Goal: Information Seeking & Learning: Check status

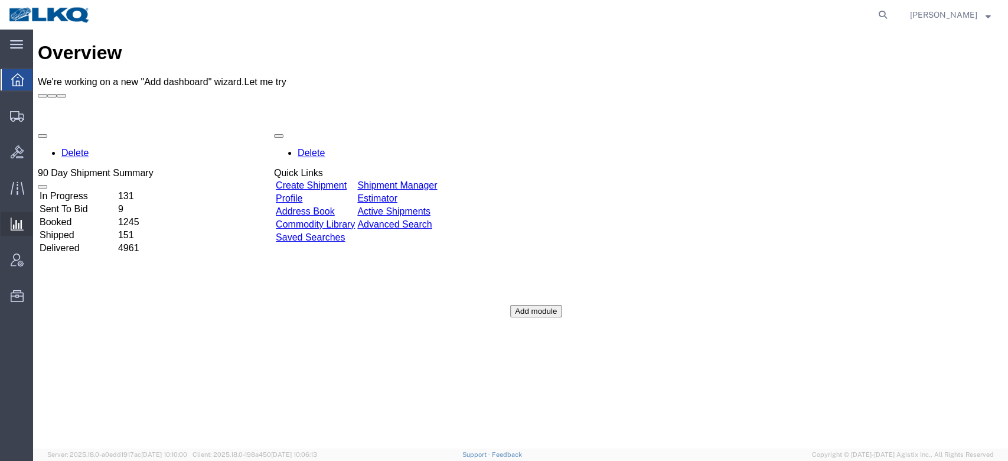
click at [0, 0] on span "Ad Hoc Reports" at bounding box center [0, 0] width 0 height 0
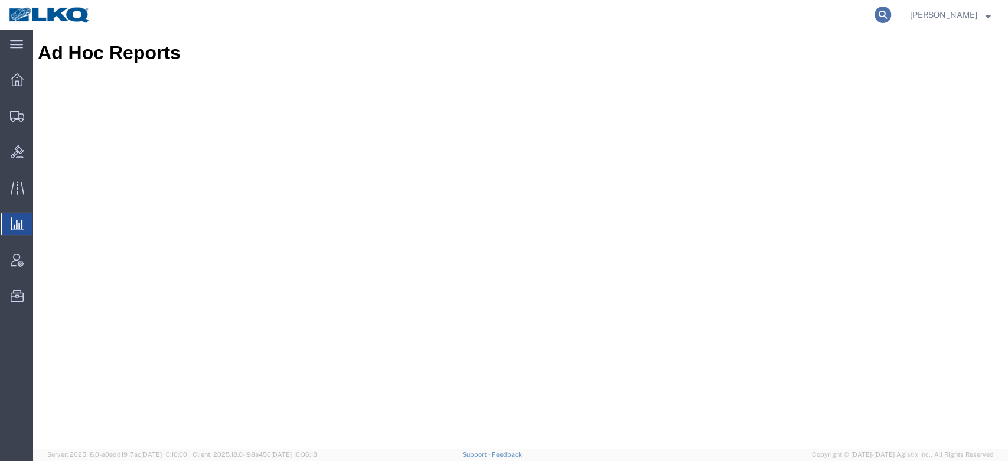
click at [891, 20] on icon at bounding box center [883, 14] width 17 height 17
paste input "56730223"
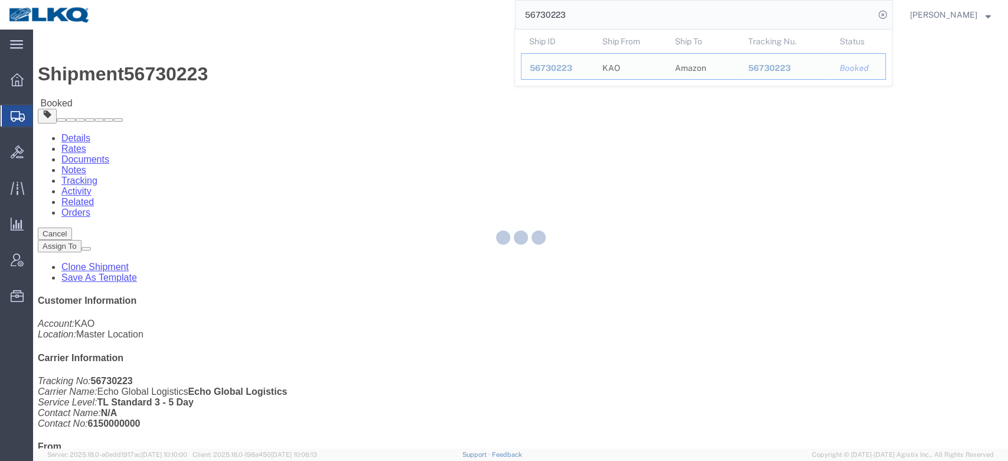
scroll to position [454, 0]
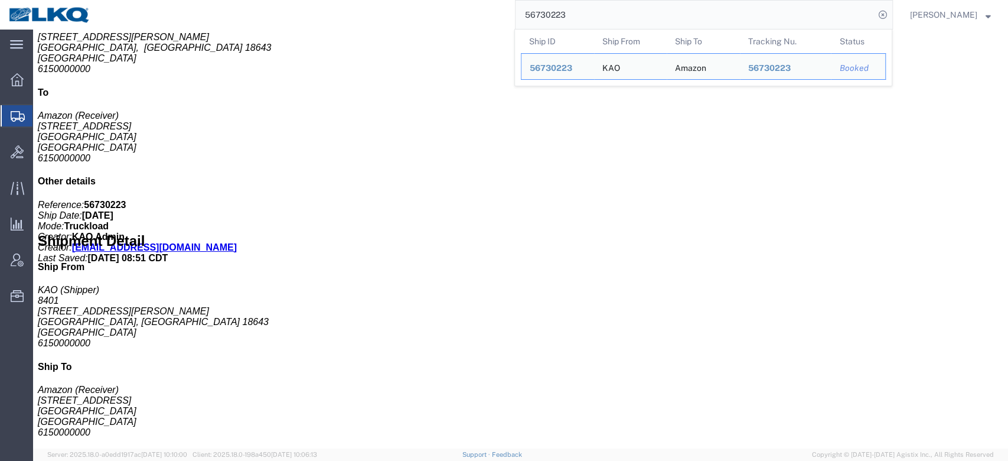
click at [578, 21] on input "56730223" at bounding box center [695, 15] width 359 height 28
paste input "685958"
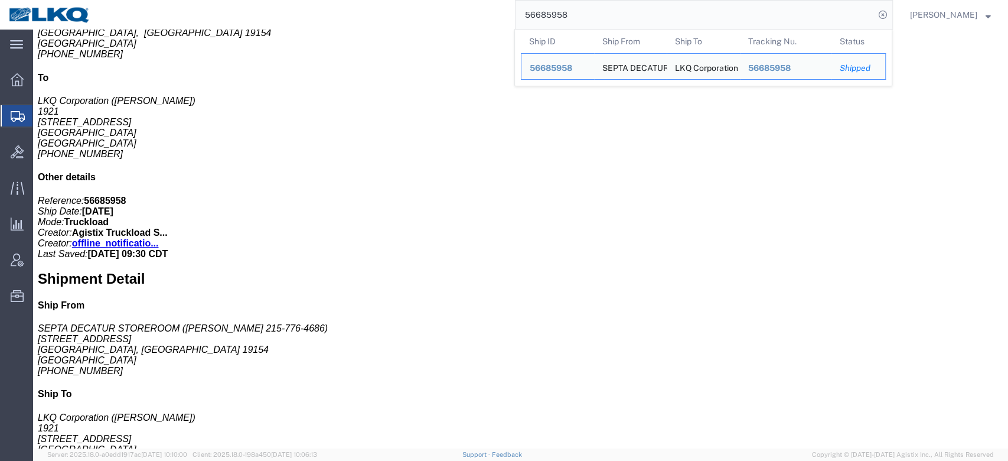
click div "Route Details Total of 12 packages with 1 of 12 assigned in pickup and 1 of 12 …"
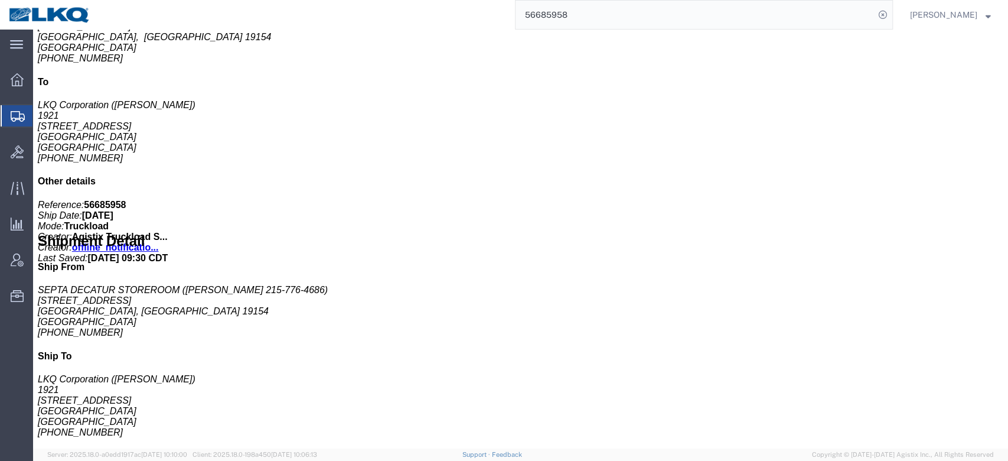
click at [574, 22] on input "56685958" at bounding box center [695, 15] width 359 height 28
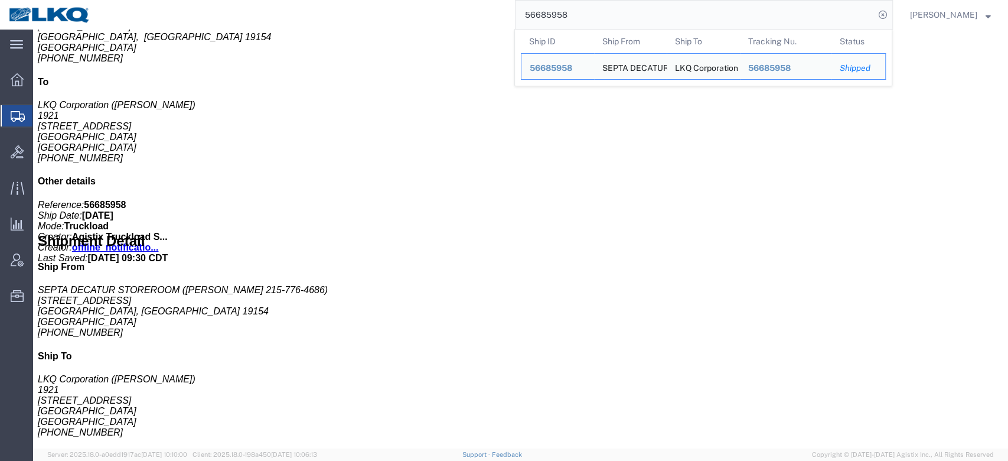
click at [574, 22] on input "56685958" at bounding box center [695, 15] width 359 height 28
paste input "64624"
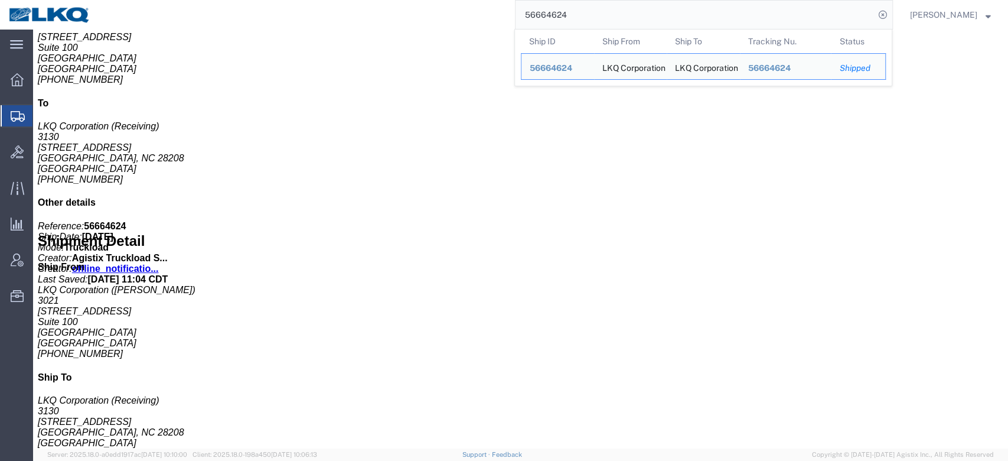
click at [553, 16] on input "56664624" at bounding box center [695, 15] width 359 height 28
paste input "91890"
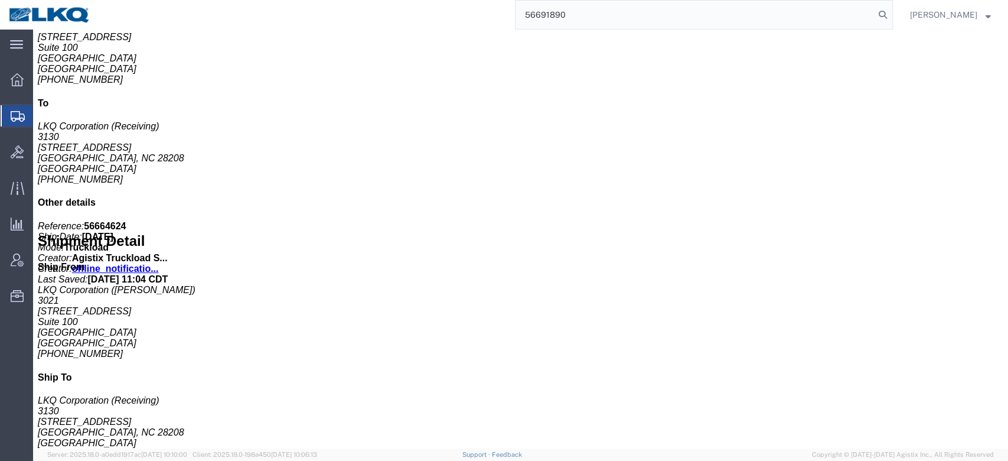
type input "56691890"
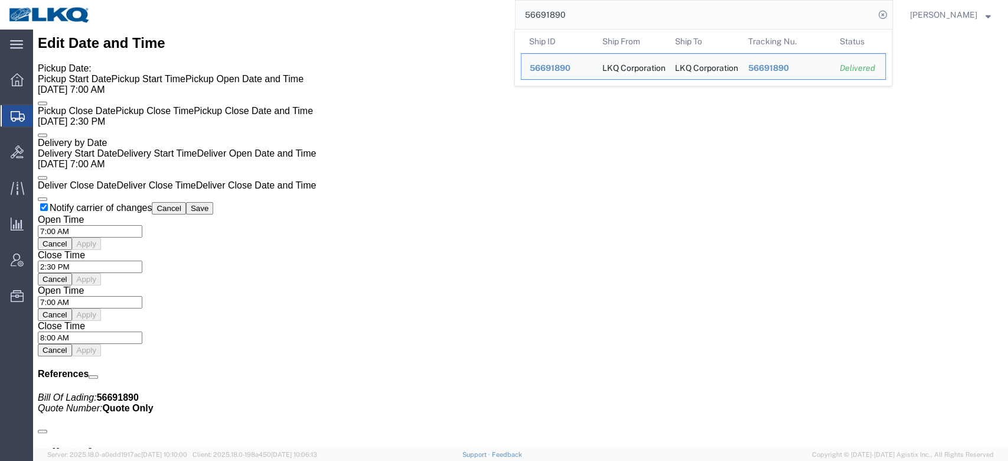
scroll to position [986, 0]
click at [574, 22] on input "56691890" at bounding box center [695, 15] width 359 height 28
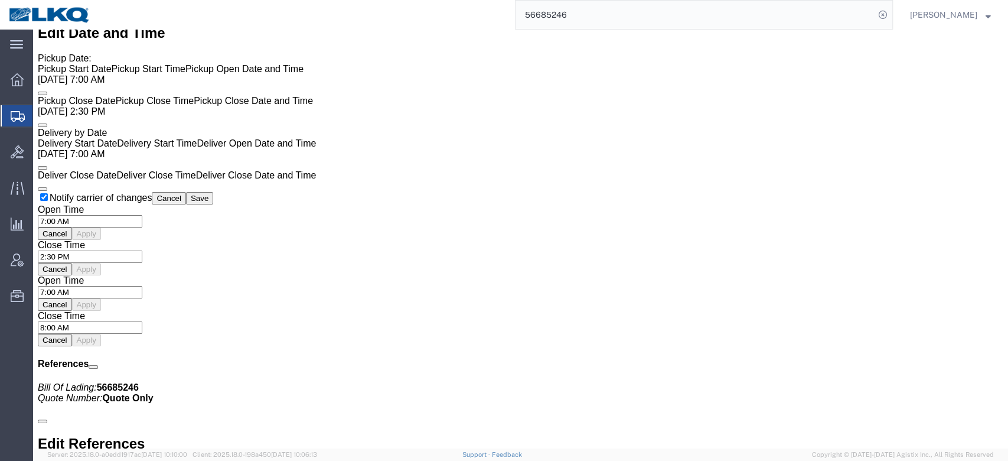
scroll to position [725, 0]
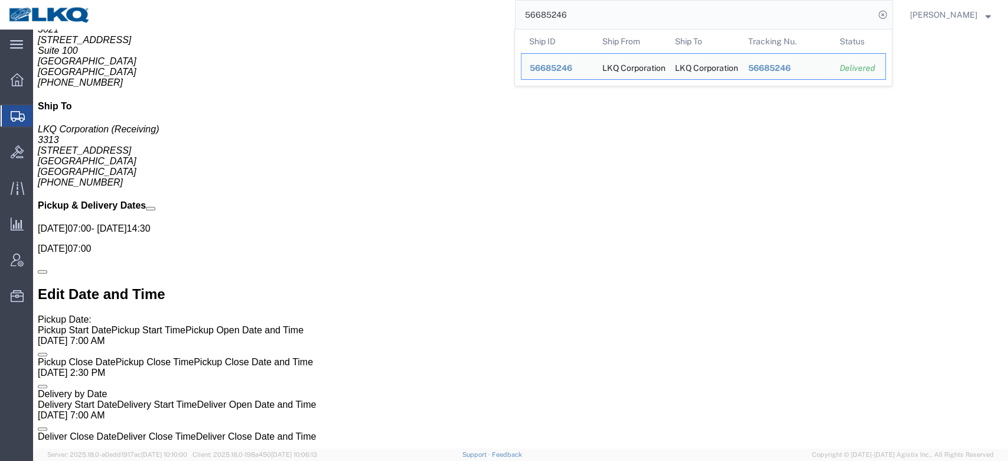
click at [572, 8] on input "56685246" at bounding box center [695, 15] width 359 height 28
paste input "713383"
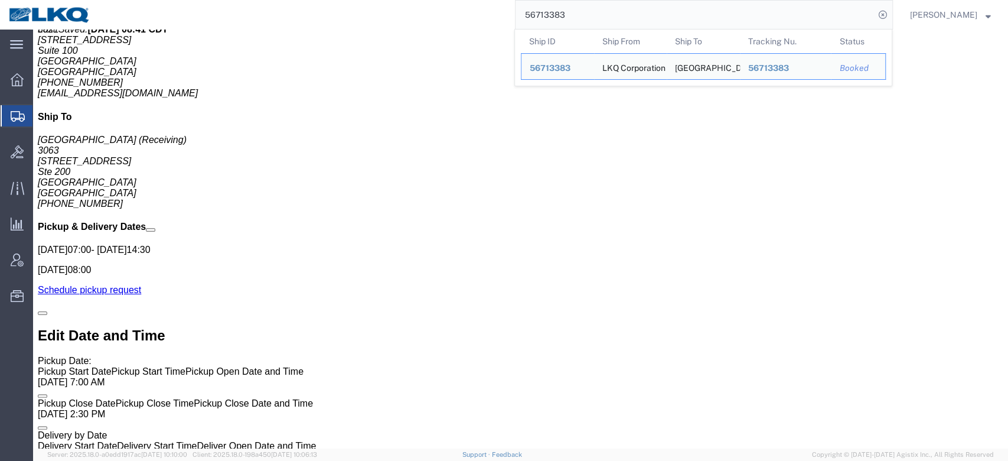
click at [576, 17] on input "56713383" at bounding box center [695, 15] width 359 height 28
paste input "5141"
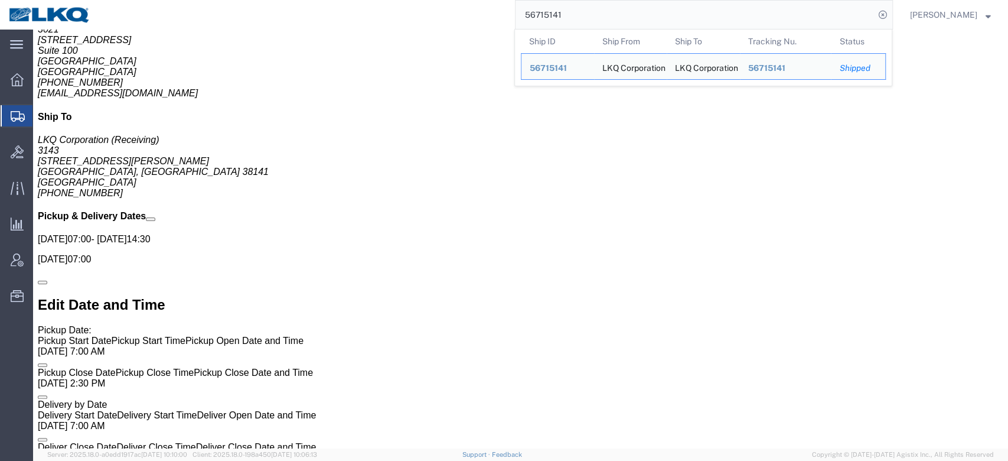
click at [581, 26] on input "56715141" at bounding box center [695, 15] width 359 height 28
paste input "692023"
click at [556, 15] on input "56692023" at bounding box center [695, 15] width 359 height 28
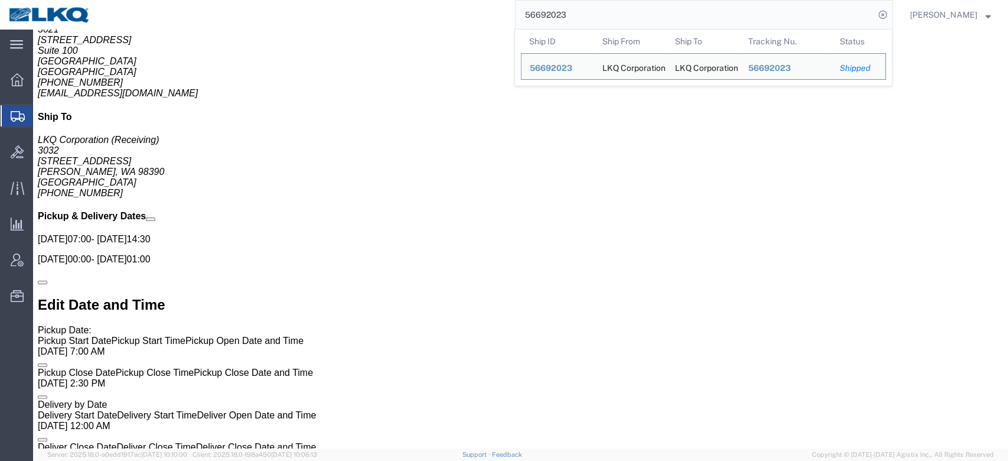
paste input "719801"
click at [552, 8] on input "56719801" at bounding box center [695, 15] width 359 height 28
paste input "684299"
click at [575, 18] on input "56684299" at bounding box center [695, 15] width 359 height 28
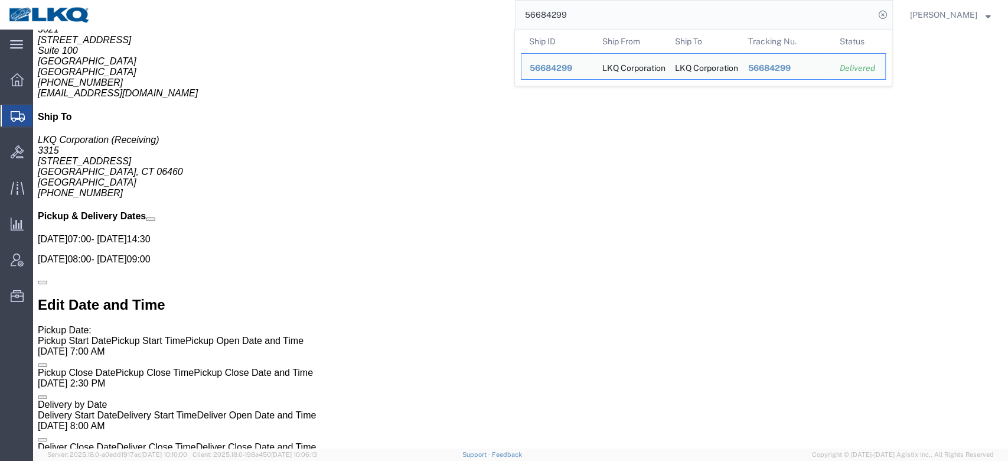
click at [575, 18] on input "56684299" at bounding box center [695, 15] width 359 height 28
paste input "703573"
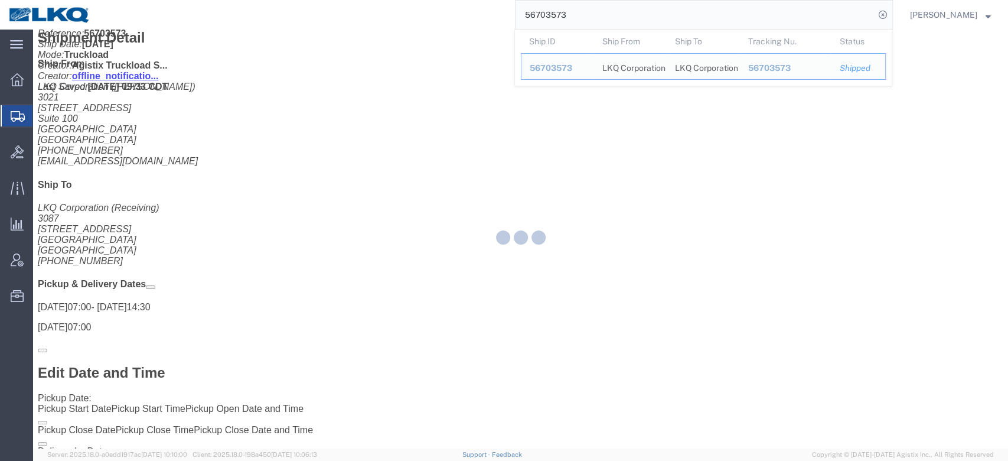
scroll to position [683, 0]
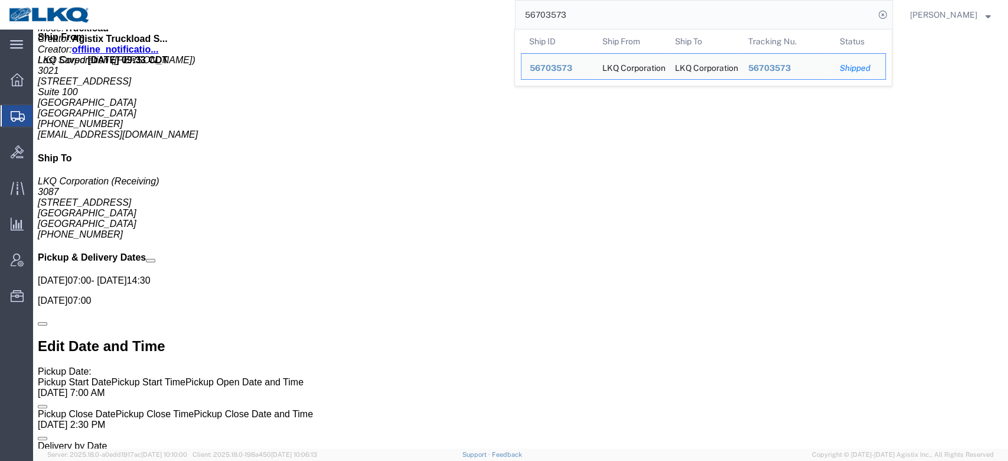
click at [586, 6] on input "56703573" at bounding box center [695, 15] width 359 height 28
paste input "18549"
click at [570, 15] on input "56718549" at bounding box center [695, 15] width 359 height 28
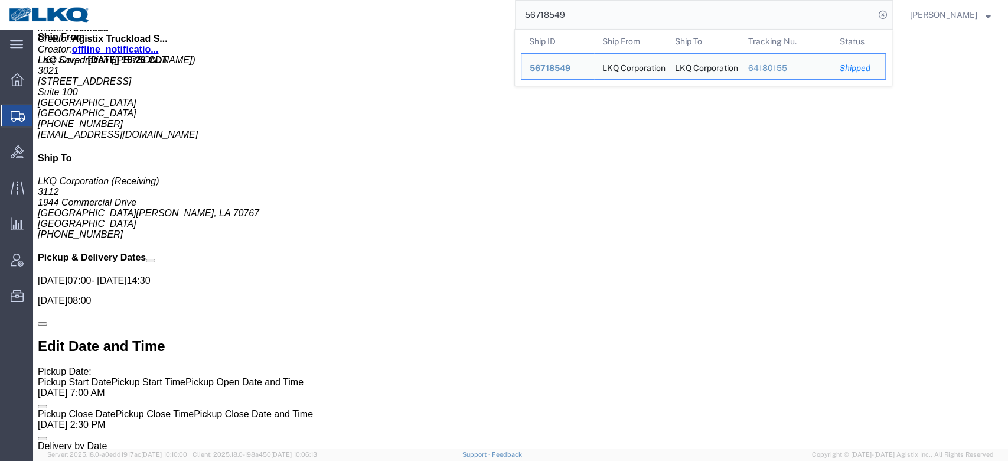
paste input "68573"
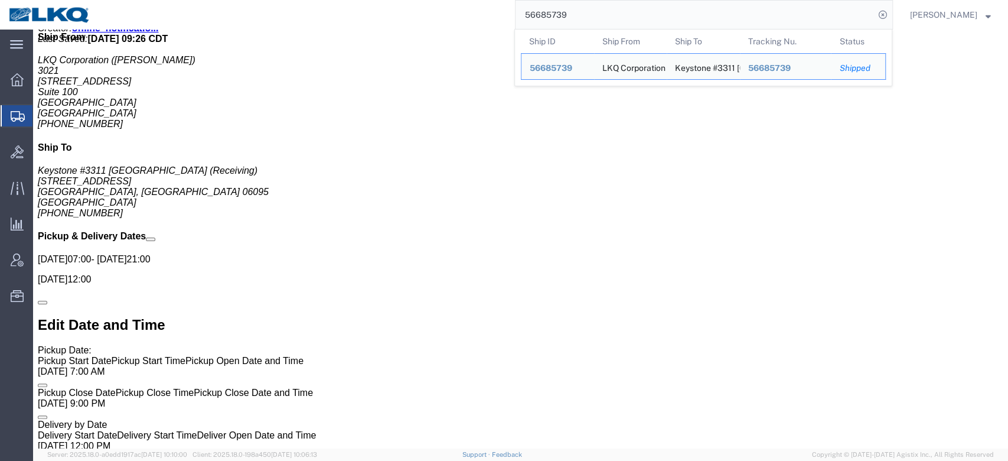
click at [570, 14] on input "56685739" at bounding box center [695, 15] width 359 height 28
paste input "733334"
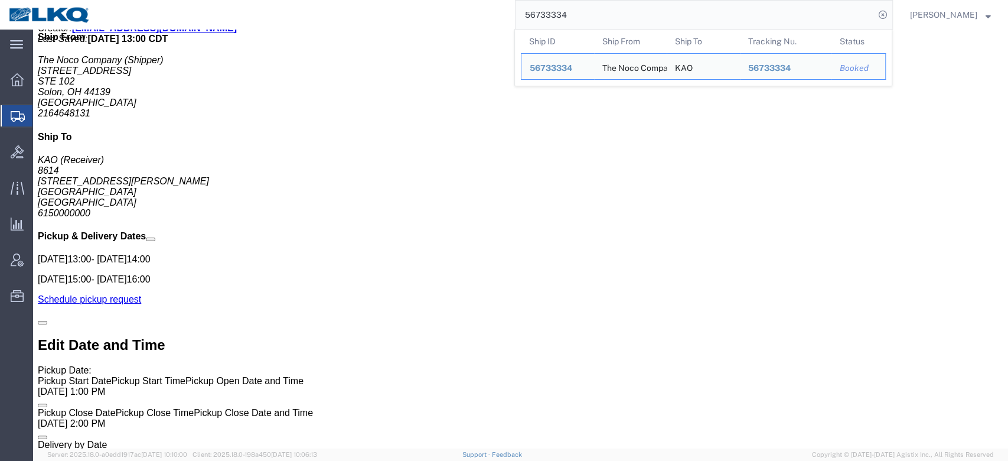
scroll to position [558, 0]
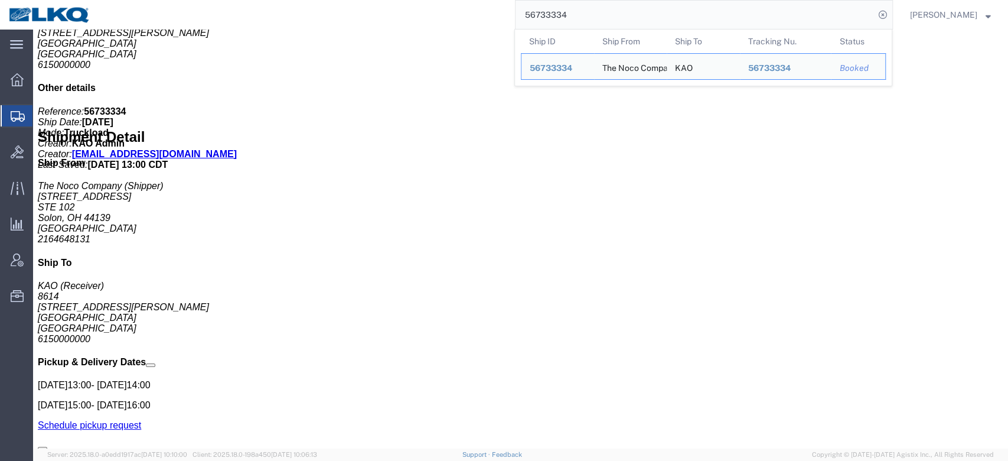
click at [627, 15] on input "56733334" at bounding box center [695, 15] width 359 height 28
paste input "668520"
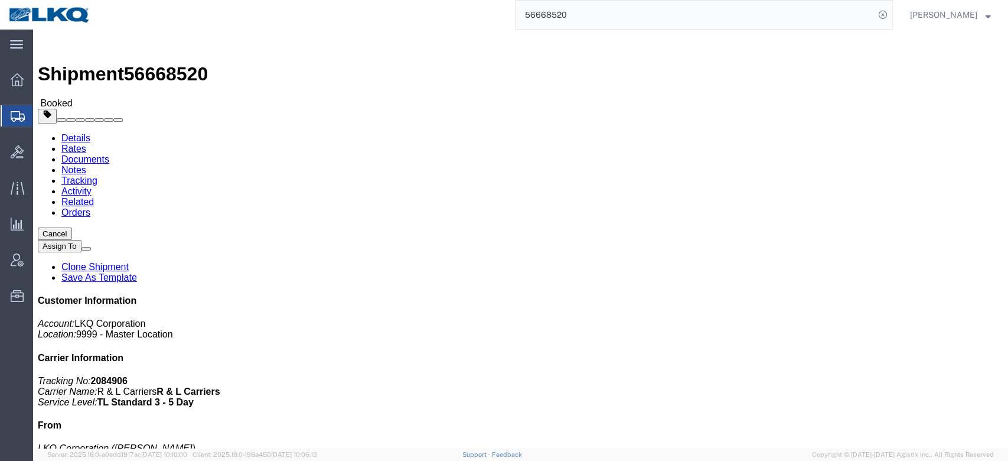
click link "Rates"
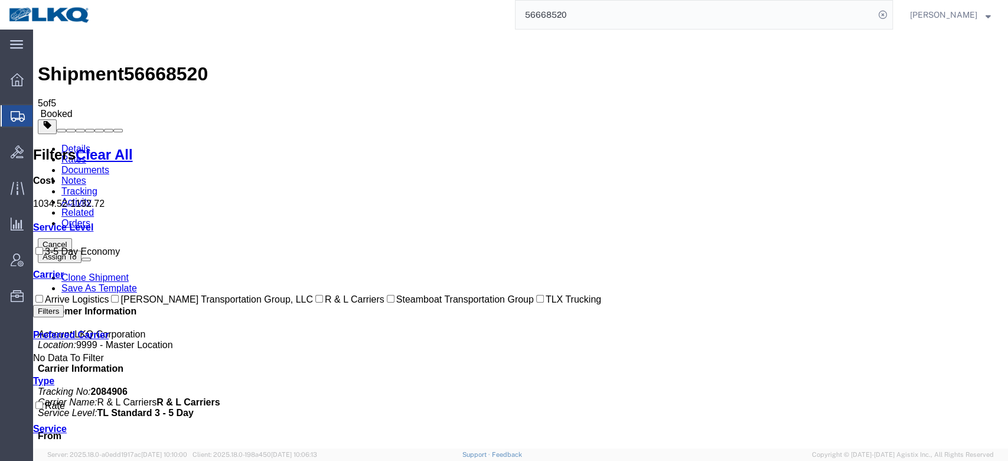
click at [610, 24] on input "56668520" at bounding box center [695, 15] width 359 height 28
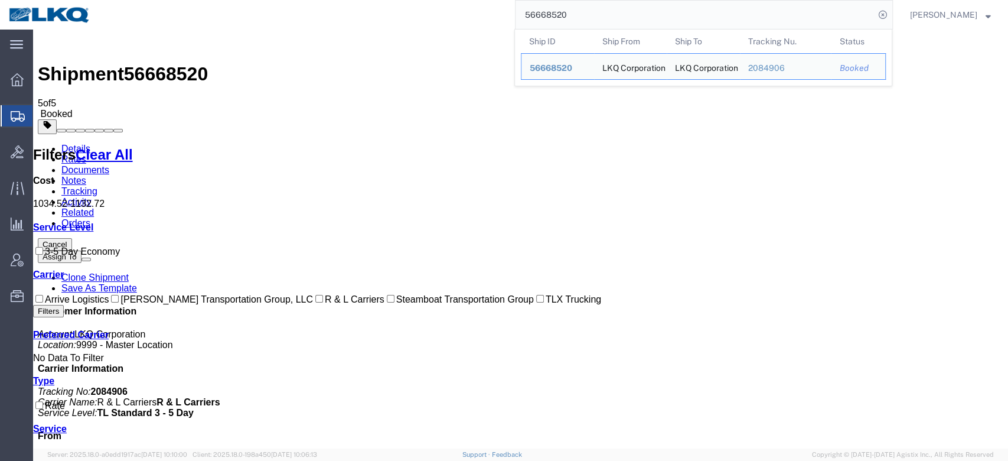
click at [610, 24] on input "56668520" at bounding box center [695, 15] width 359 height 28
paste input "713136"
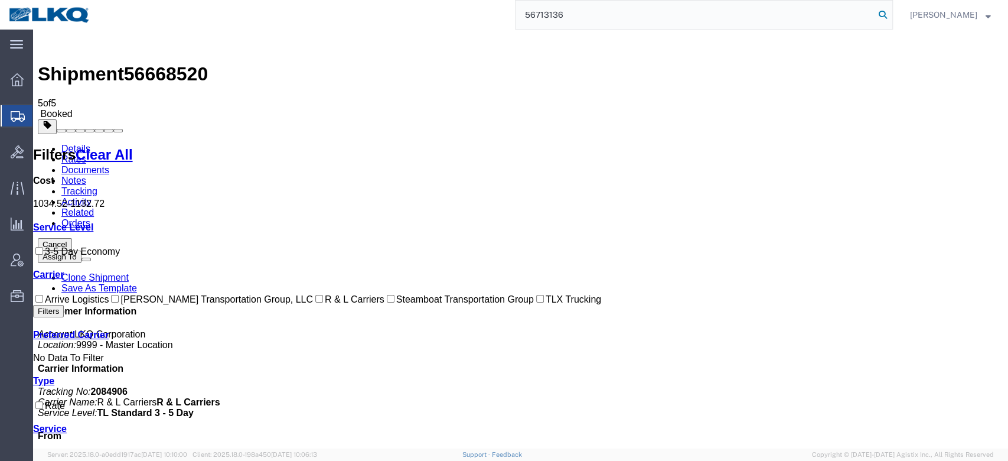
click at [891, 14] on icon at bounding box center [883, 14] width 17 height 17
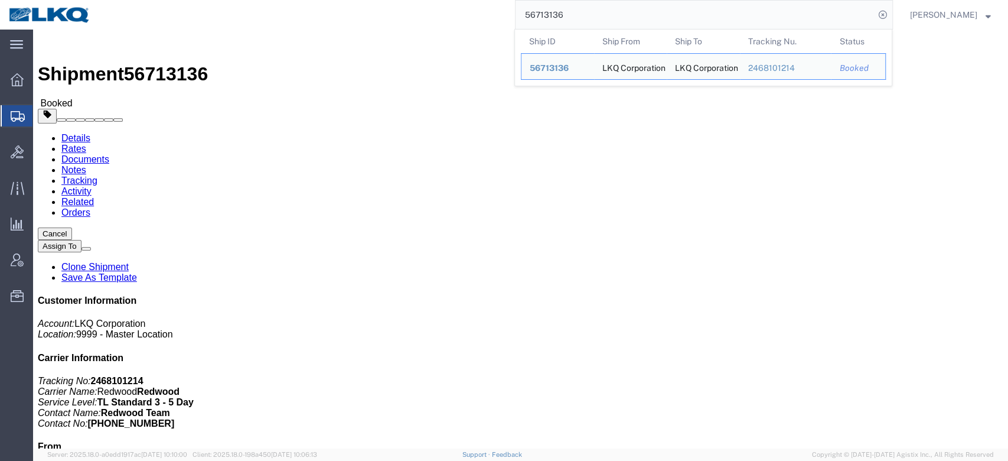
click link "Rates"
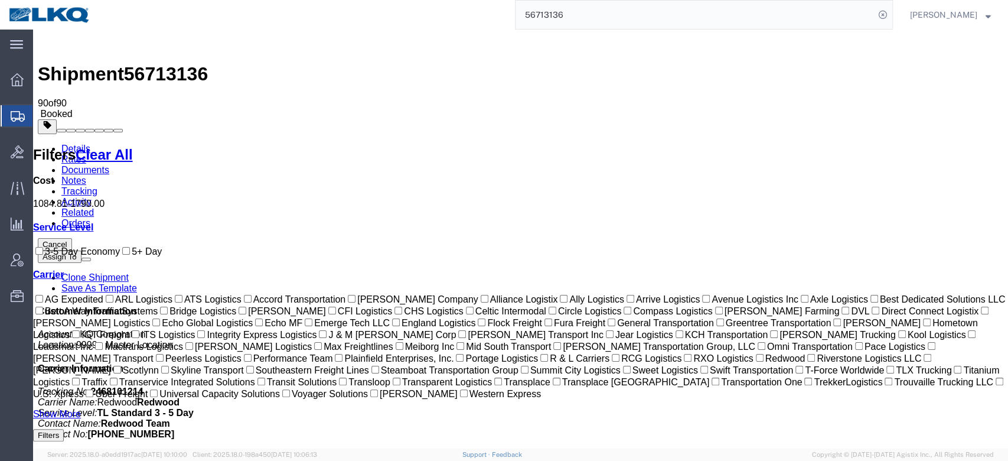
click at [616, 26] on input "56713136" at bounding box center [695, 15] width 359 height 28
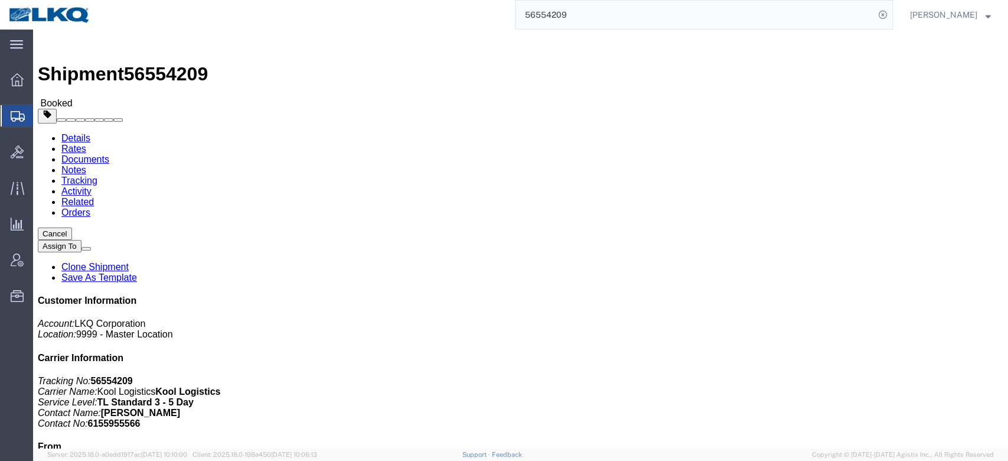
click link "Rates"
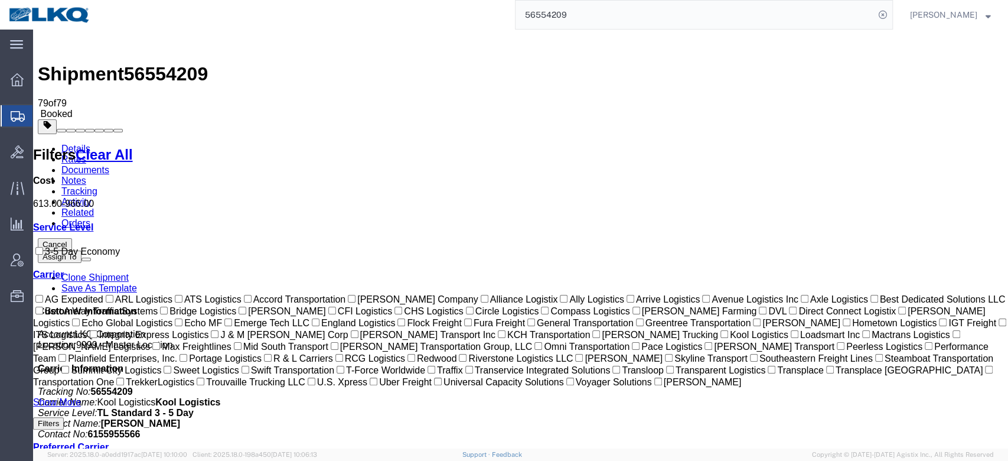
click at [571, 22] on input "56554209" at bounding box center [695, 15] width 359 height 28
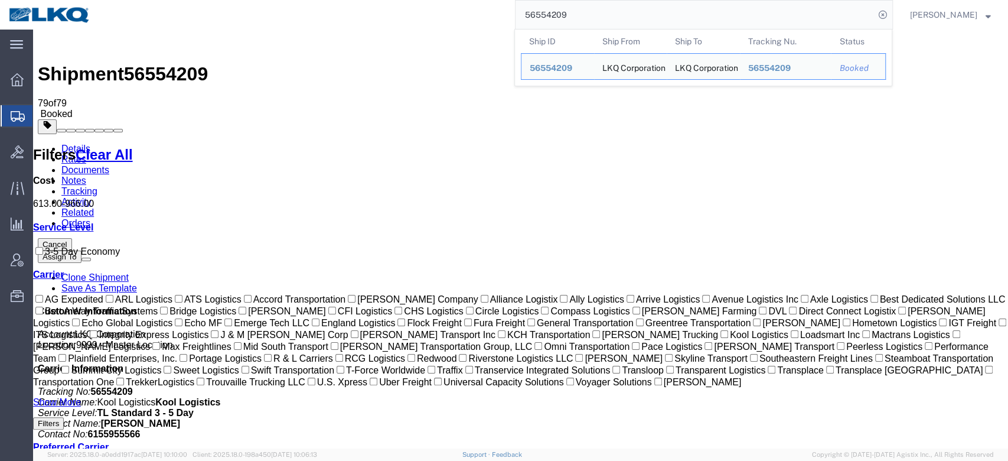
click at [571, 22] on input "56554209" at bounding box center [695, 15] width 359 height 28
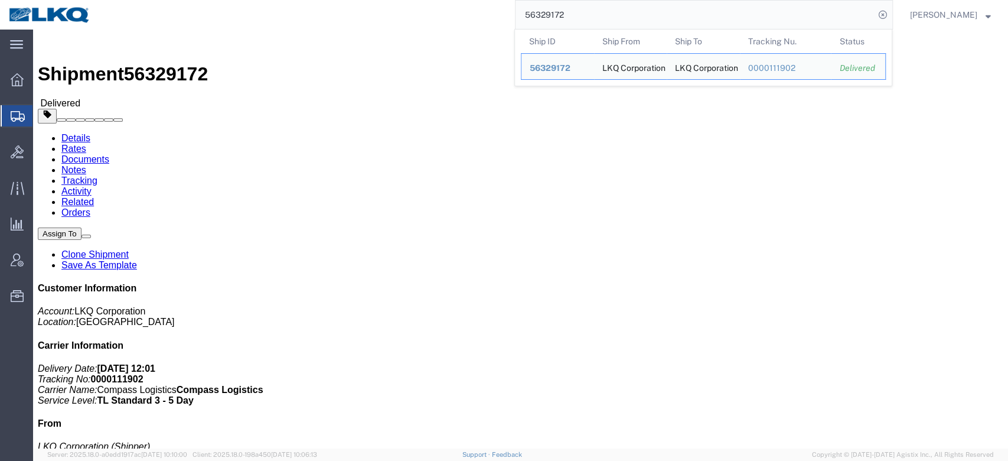
click at [576, 8] on input "56329172" at bounding box center [695, 15] width 359 height 28
paste input "554284"
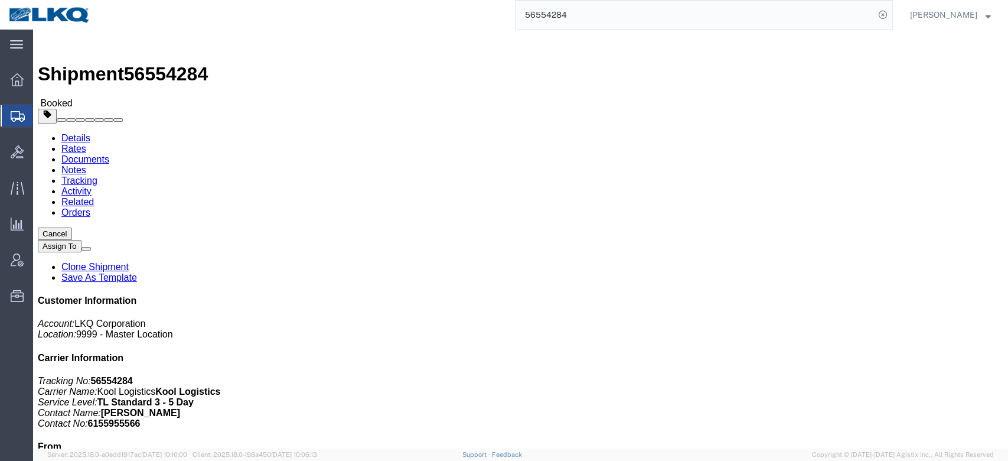
click link "Rates"
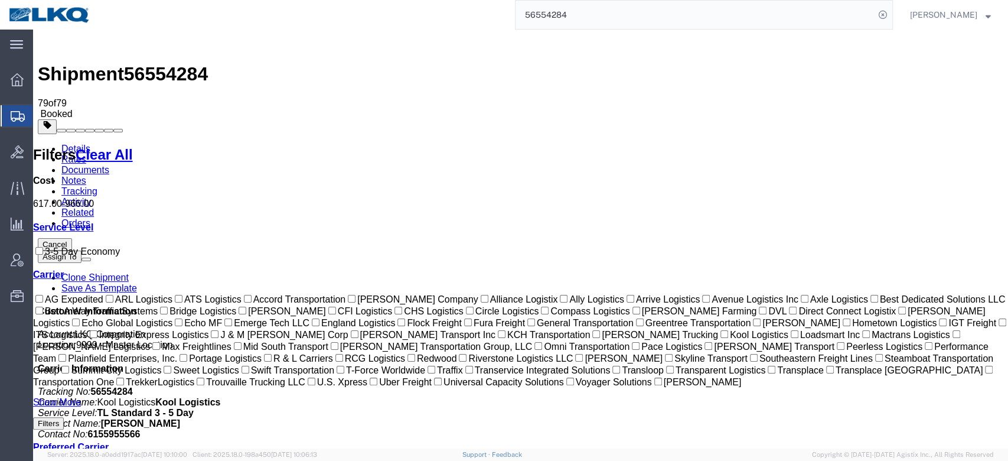
click at [600, 14] on input "56554284" at bounding box center [695, 15] width 359 height 28
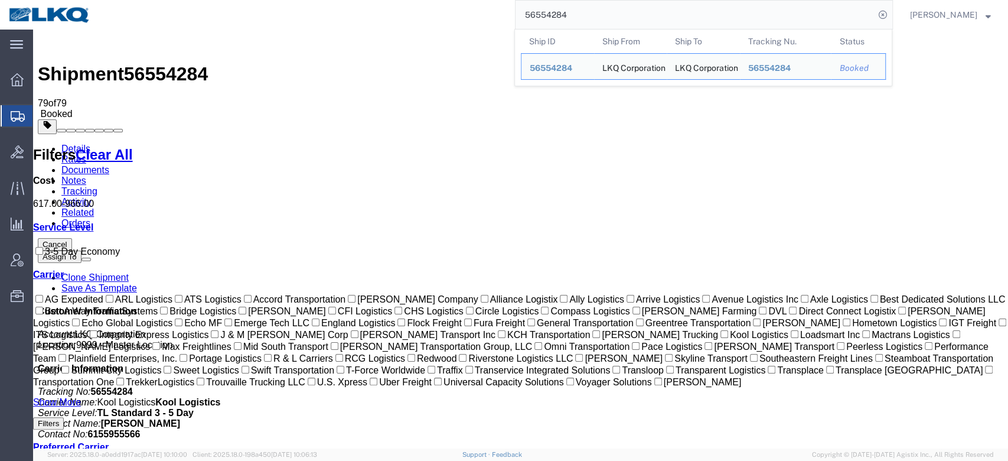
click at [600, 14] on input "56554284" at bounding box center [695, 15] width 359 height 28
paste input "40"
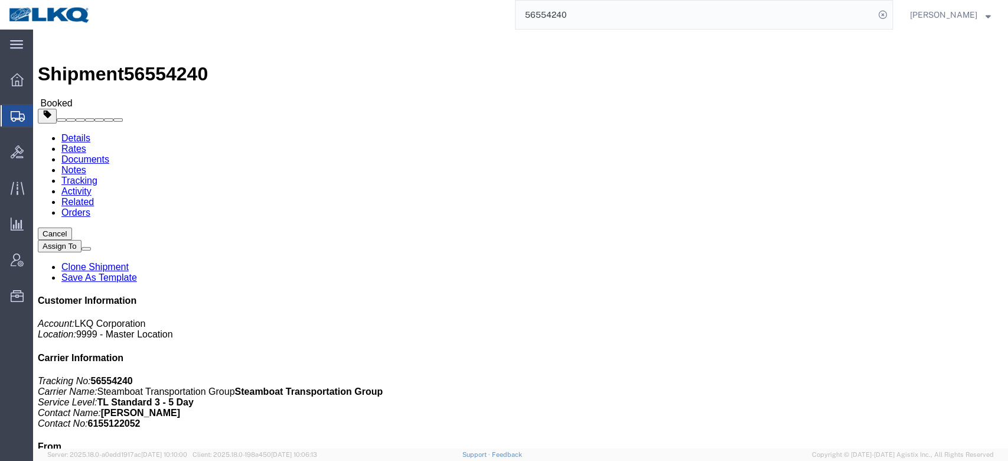
click link "Rates"
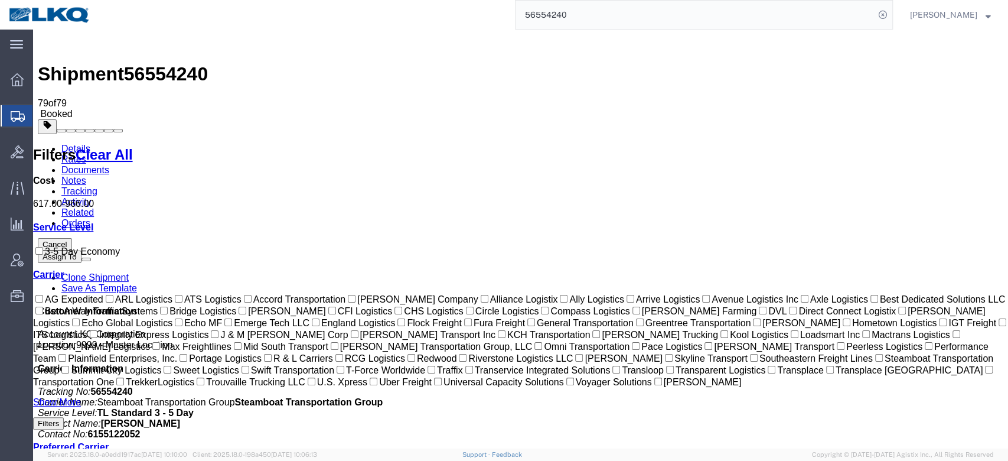
click at [605, 21] on input "56554240" at bounding box center [695, 15] width 359 height 28
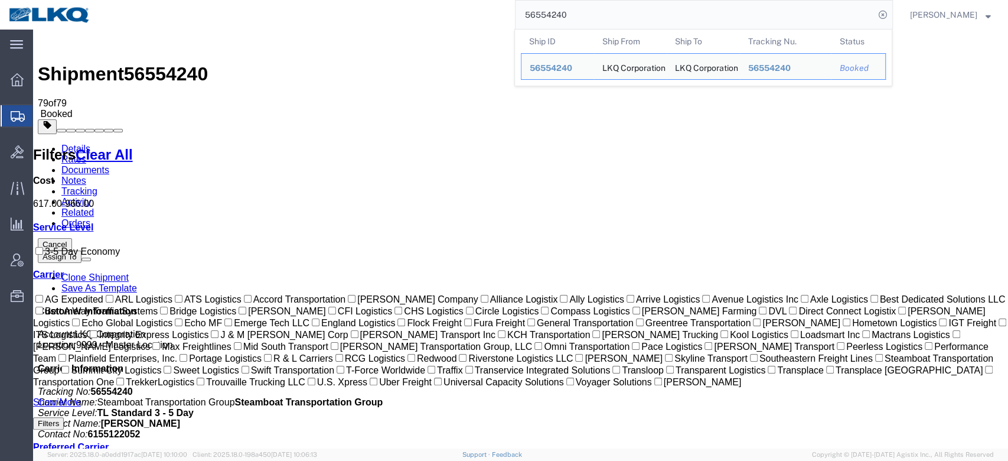
click at [605, 21] on input "56554240" at bounding box center [695, 15] width 359 height 28
paste input "688453"
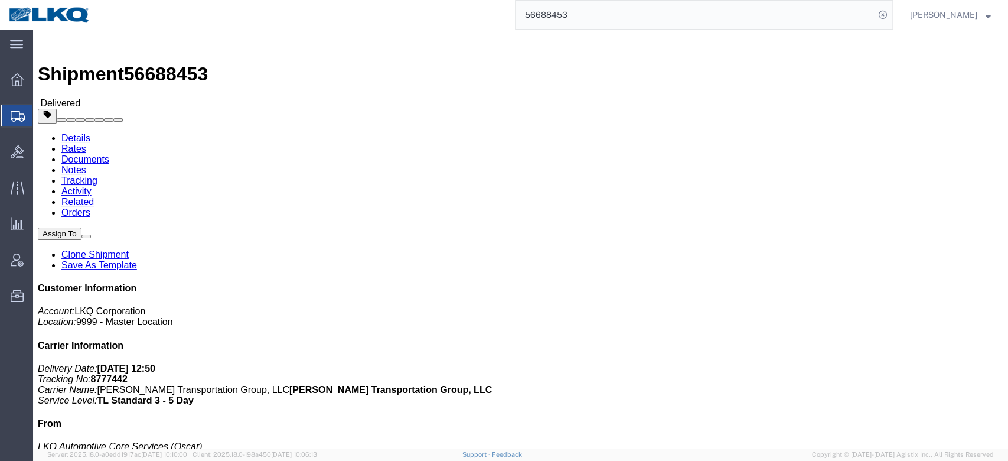
click link "Rates"
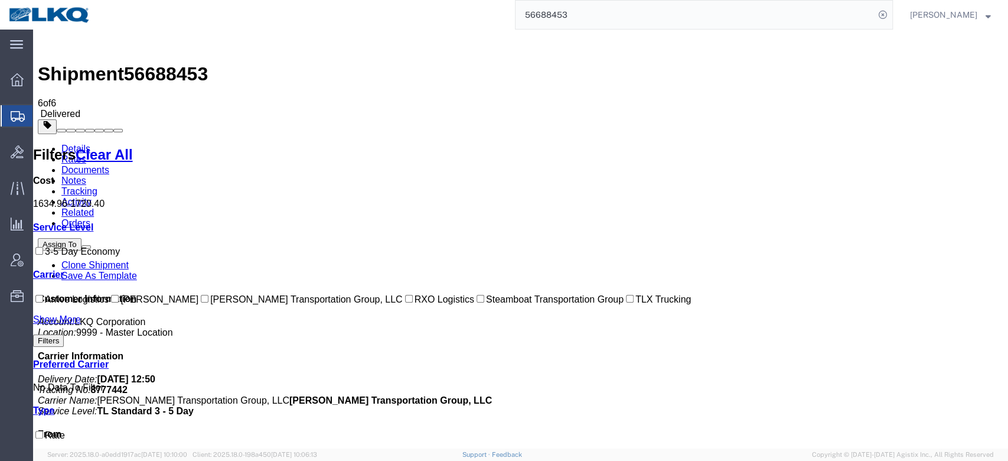
click at [92, 197] on link "Activity" at bounding box center [76, 202] width 30 height 10
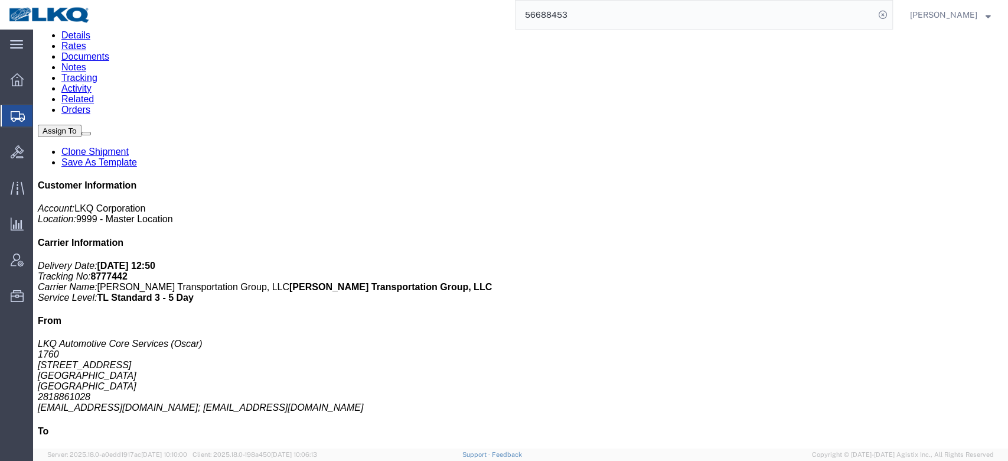
scroll to position [118, 0]
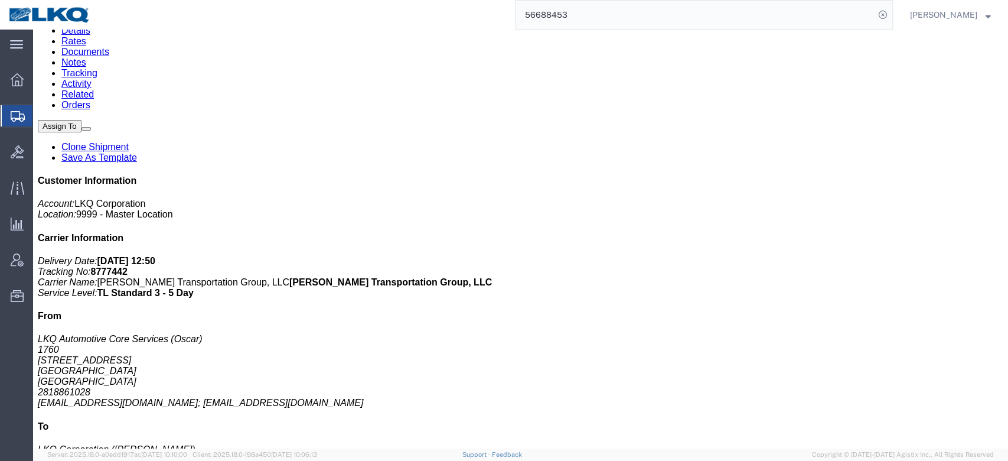
click at [71, 35] on link "Details" at bounding box center [75, 30] width 29 height 10
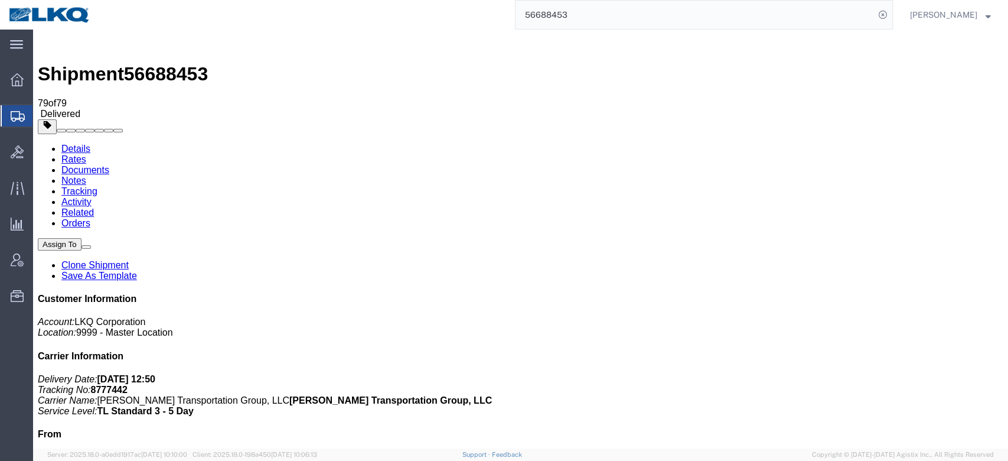
click at [630, 19] on input "56688453" at bounding box center [695, 15] width 359 height 28
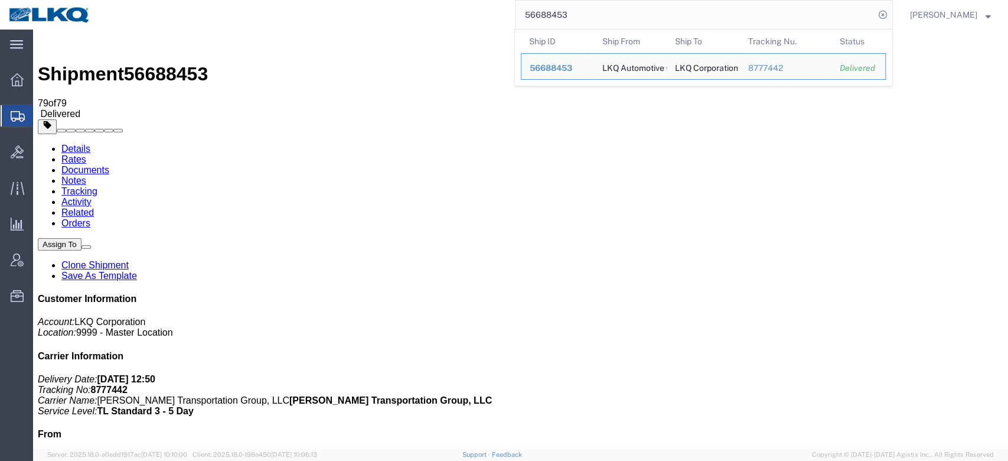
click at [630, 19] on input "56688453" at bounding box center [695, 15] width 359 height 28
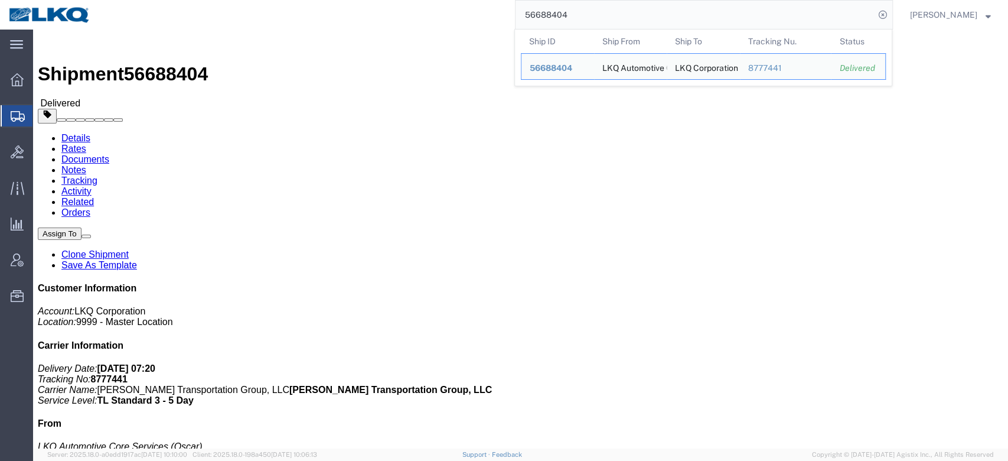
click link "Rates"
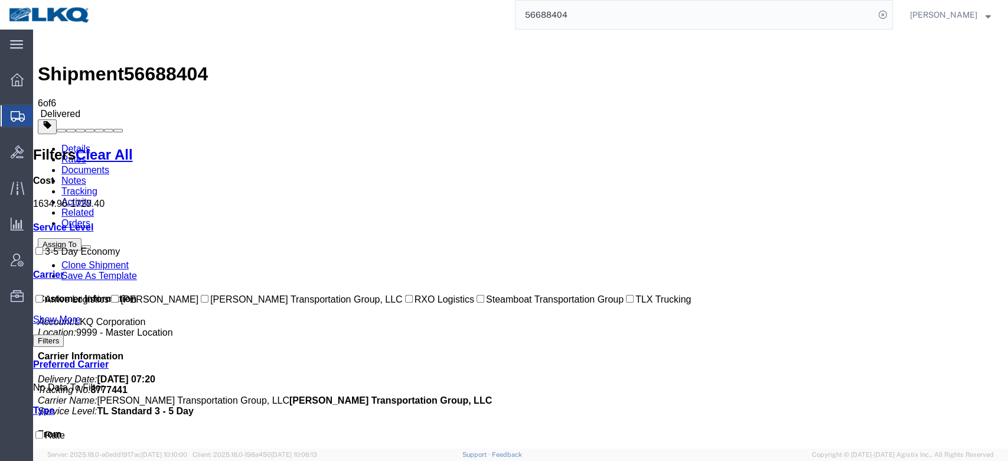
click at [92, 197] on link "Activity" at bounding box center [76, 202] width 30 height 10
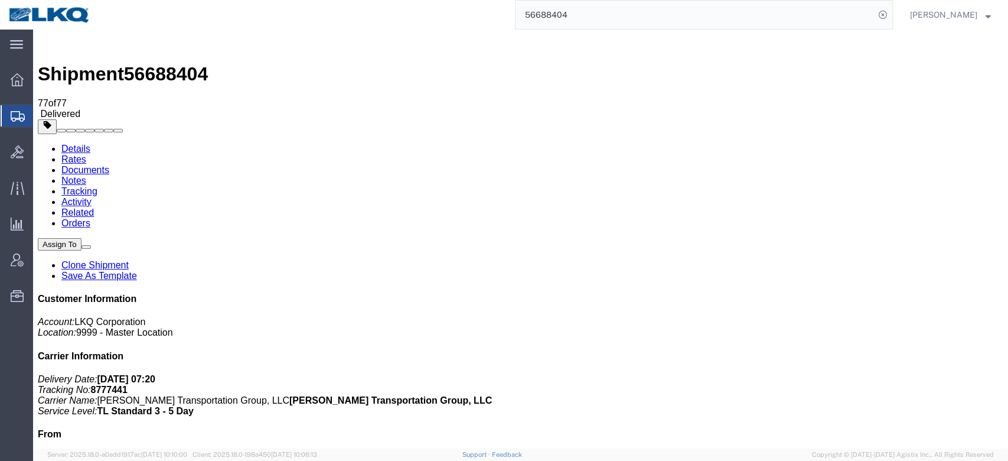
click at [581, 34] on div "Shipment 56688404 77 of 77 Delivered Details Rates Documents Notes Tracking Act…" at bounding box center [521, 330] width 966 height 593
click at [581, 27] on input "56688404" at bounding box center [695, 15] width 359 height 28
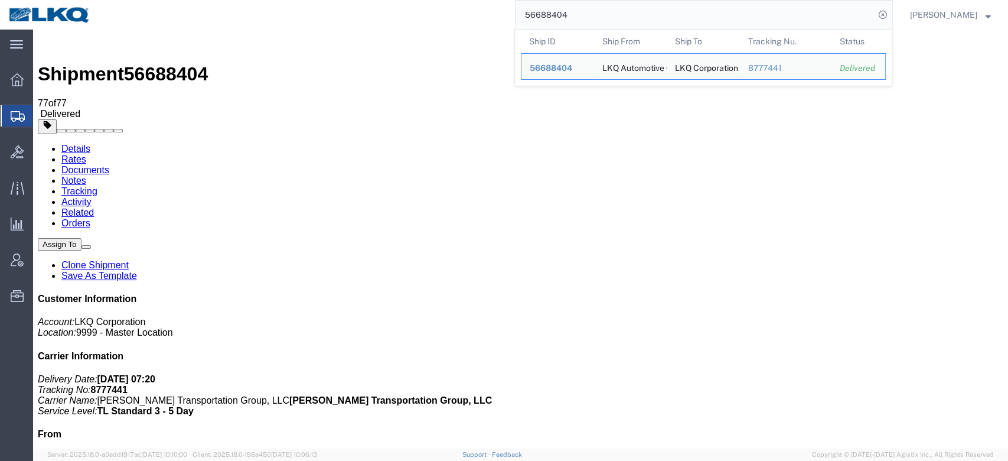
click at [581, 27] on input "56688404" at bounding box center [695, 15] width 359 height 28
paste input "554151"
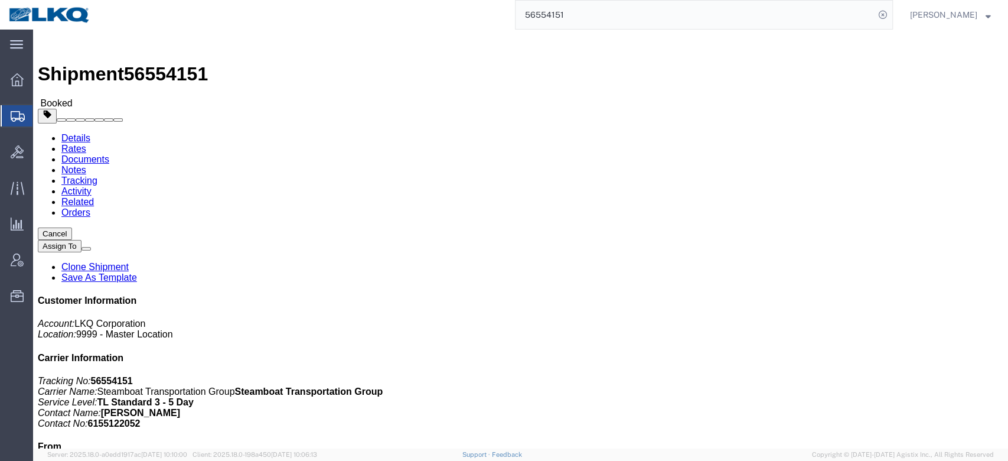
click link "Rates"
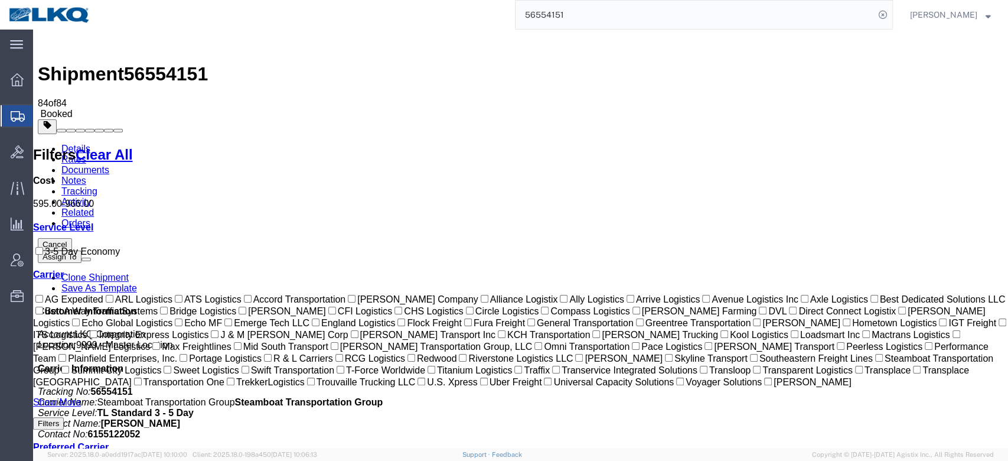
click at [92, 197] on link "Activity" at bounding box center [76, 202] width 30 height 10
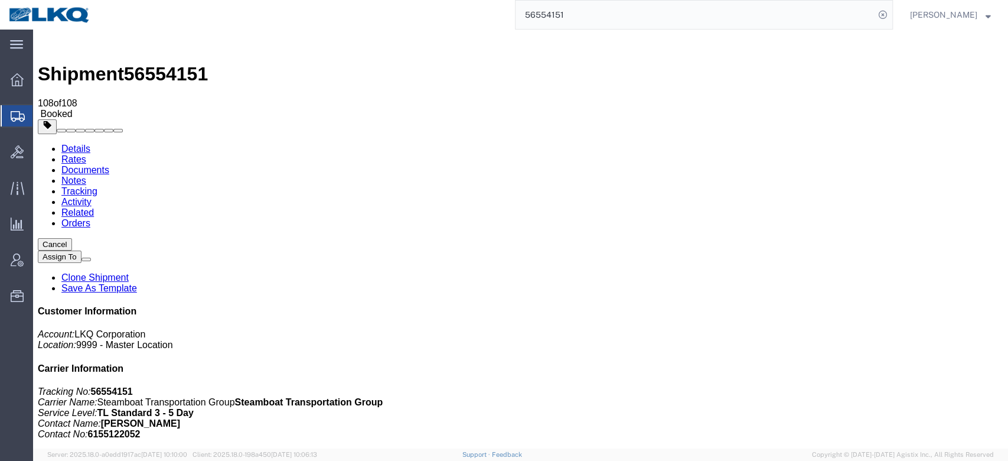
click at [86, 175] on link "Notes" at bounding box center [73, 180] width 25 height 10
click at [92, 197] on link "Activity" at bounding box center [76, 202] width 30 height 10
click at [656, 17] on input "56554151" at bounding box center [695, 15] width 359 height 28
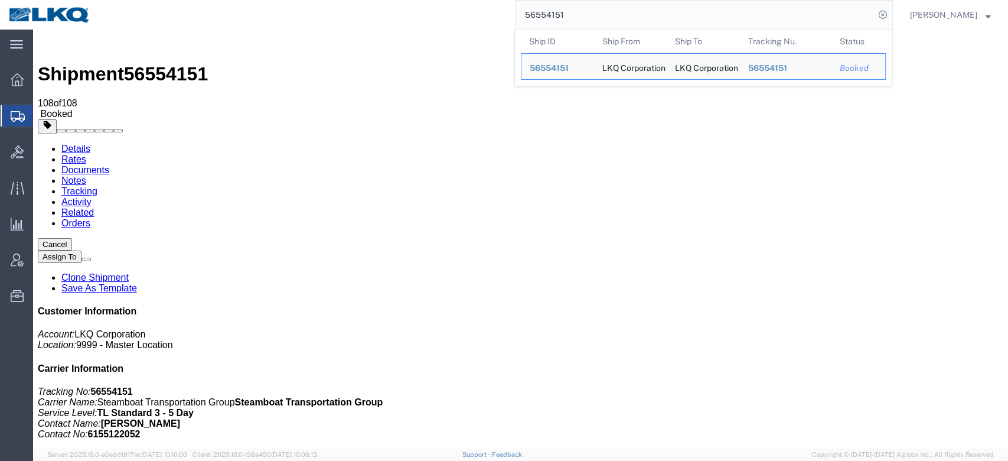
click at [656, 17] on input "56554151" at bounding box center [695, 15] width 359 height 28
paste input "64178"
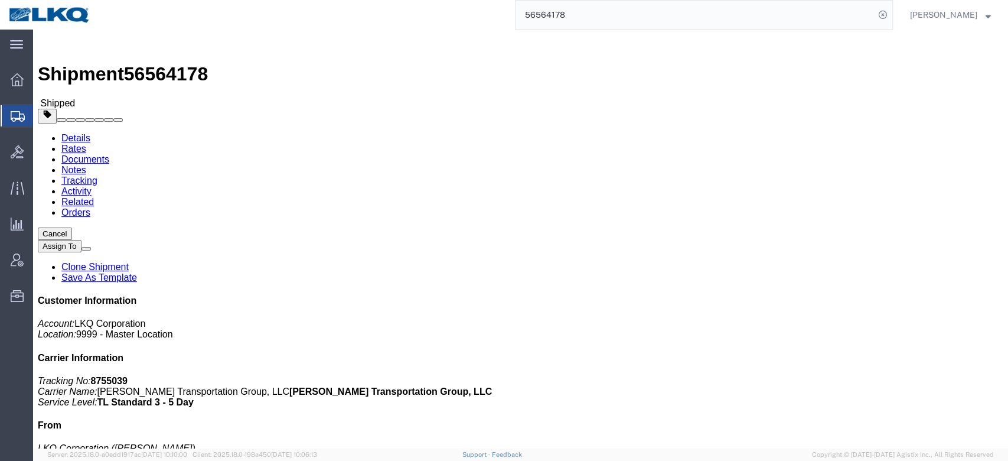
click link "Rates"
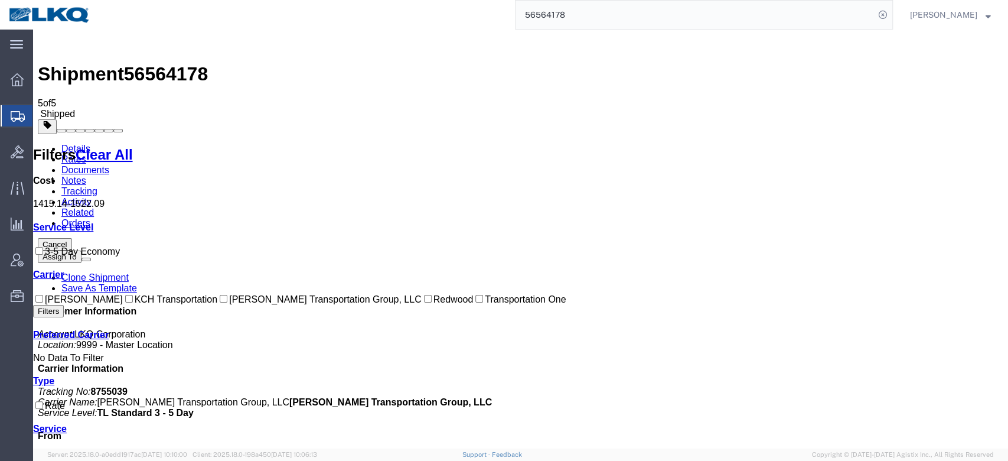
click at [565, 12] on input "56564178" at bounding box center [695, 15] width 359 height 28
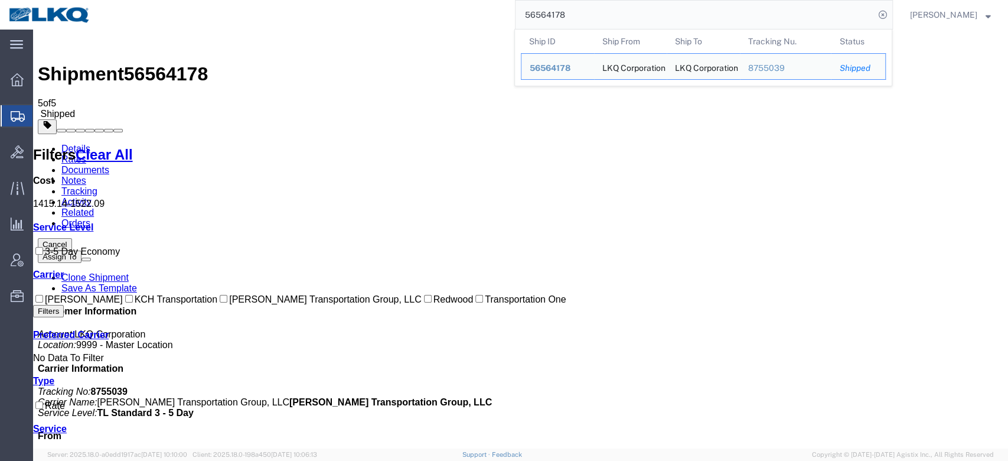
click at [565, 12] on input "56564178" at bounding box center [695, 15] width 359 height 28
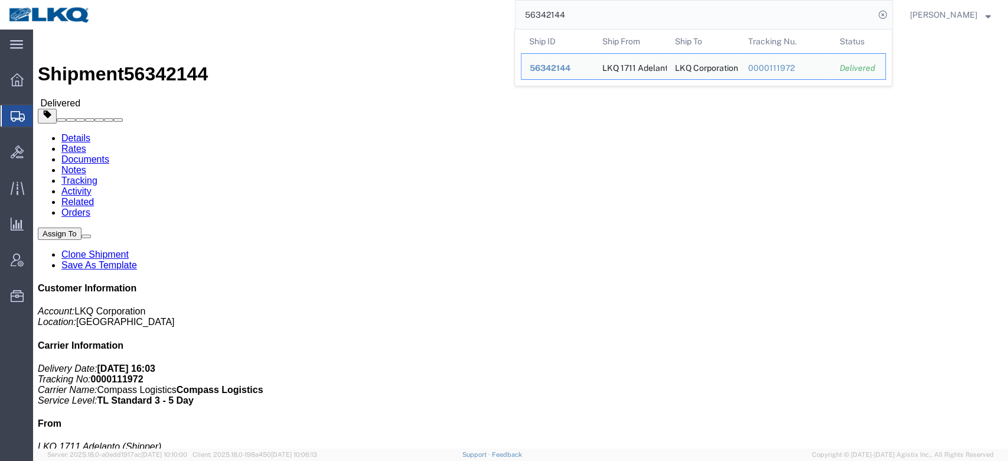
click at [576, 14] on input "56342144" at bounding box center [695, 15] width 359 height 28
paste input "5"
click at [562, 16] on input "56342154" at bounding box center [695, 15] width 359 height 28
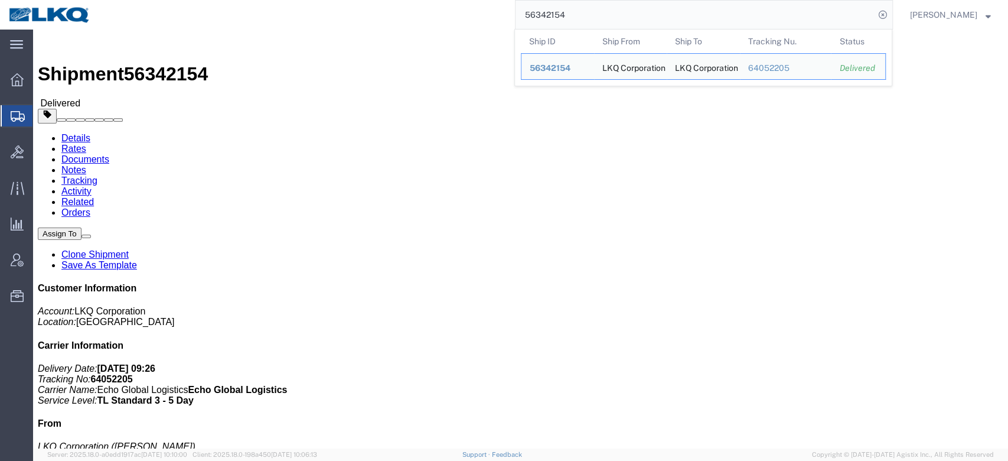
paste input "703598"
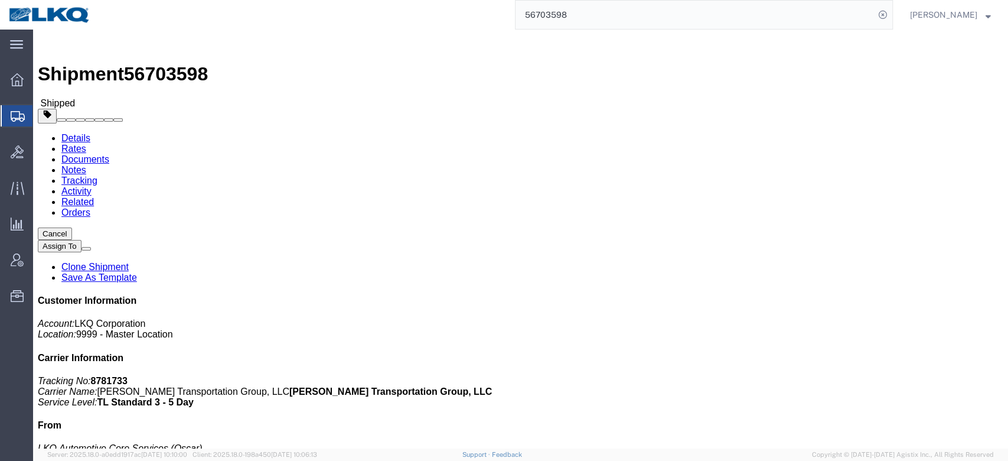
click link "Rates"
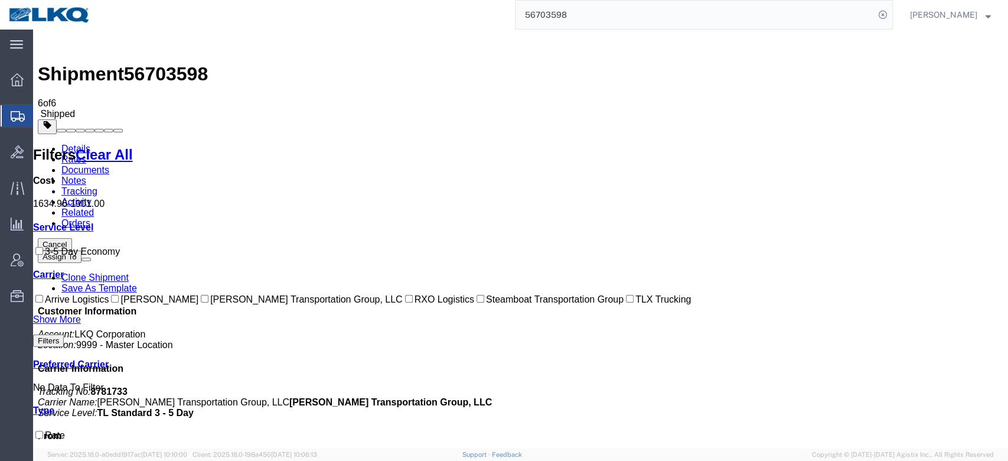
click at [92, 197] on link "Activity" at bounding box center [76, 202] width 30 height 10
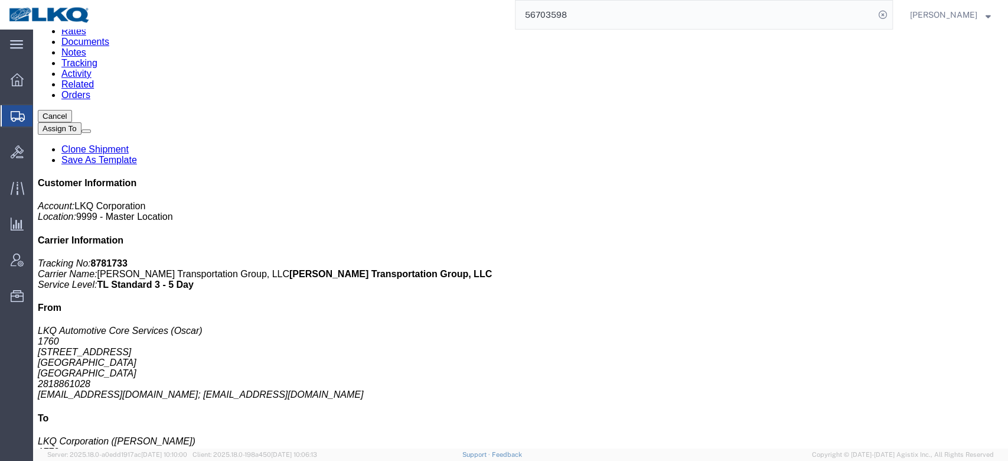
scroll to position [133, 0]
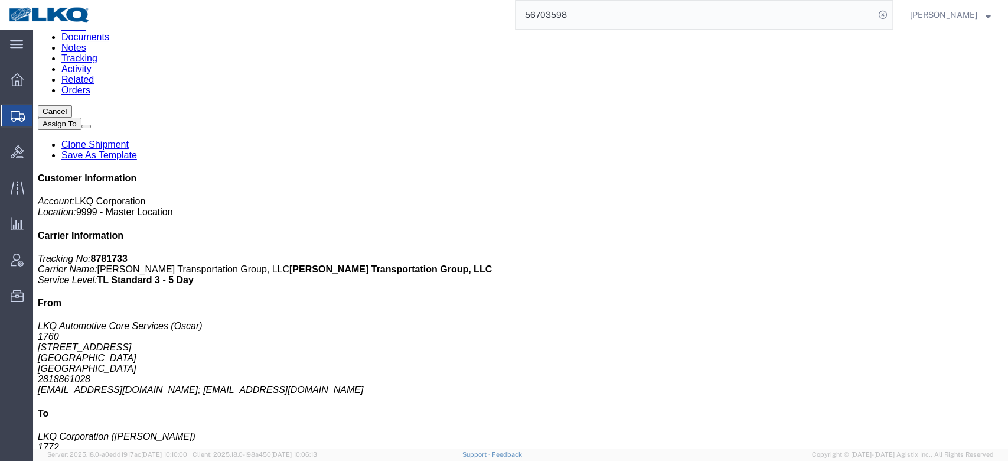
click at [77, 21] on link "Details" at bounding box center [75, 16] width 29 height 10
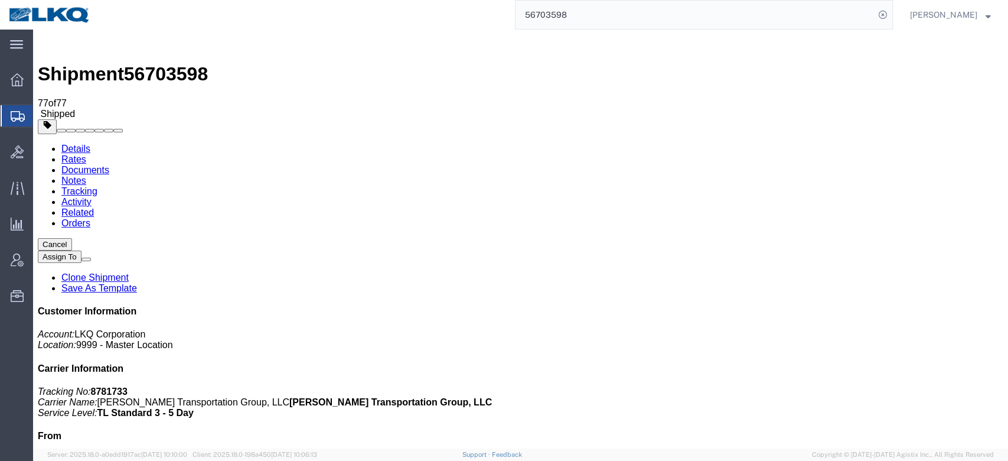
click link "Activity"
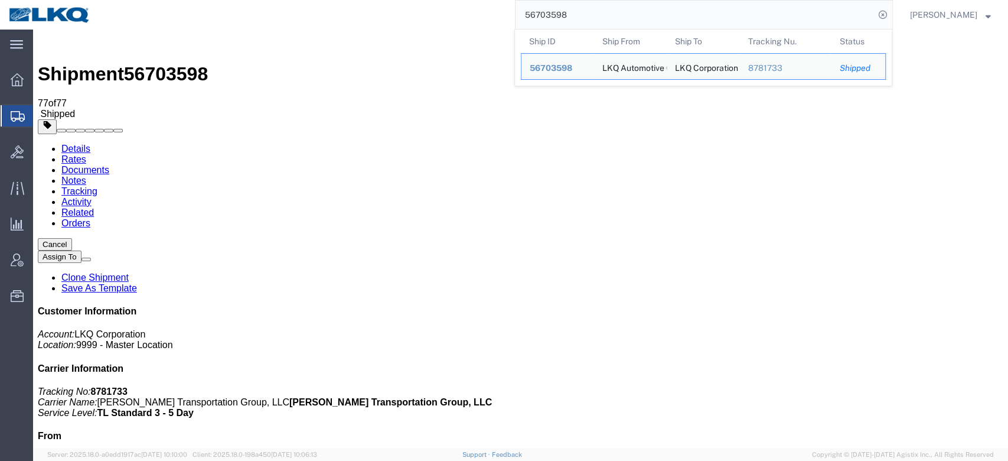
click at [617, 4] on input "56703598" at bounding box center [695, 15] width 359 height 28
paste input "690853"
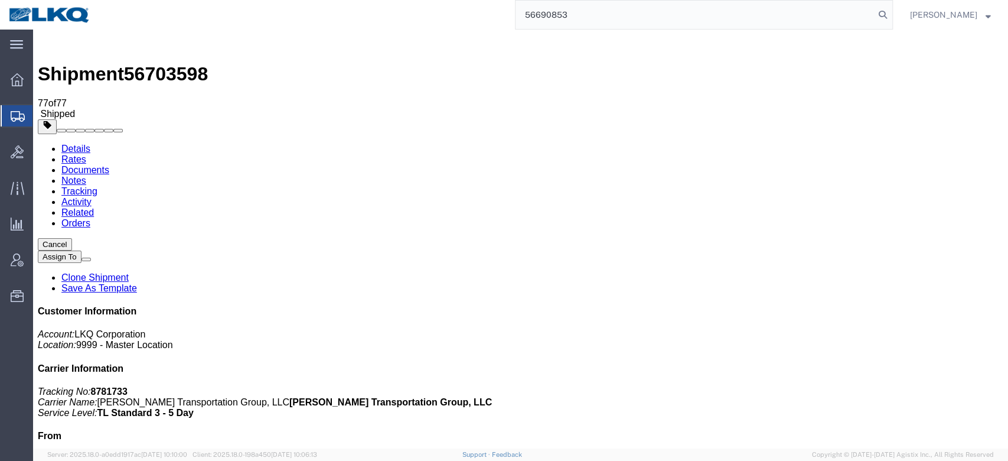
type input "56690853"
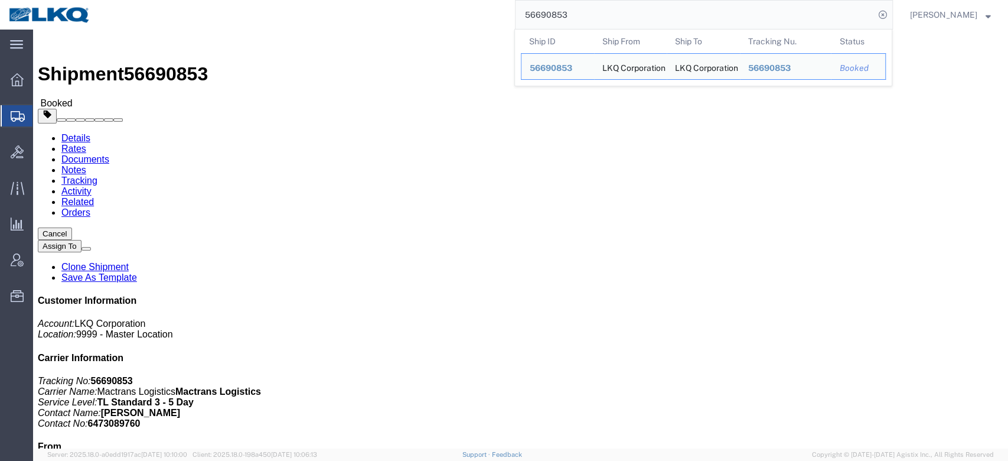
drag, startPoint x: 118, startPoint y: 77, endPoint x: 85, endPoint y: 47, distance: 44.3
click link "Rates"
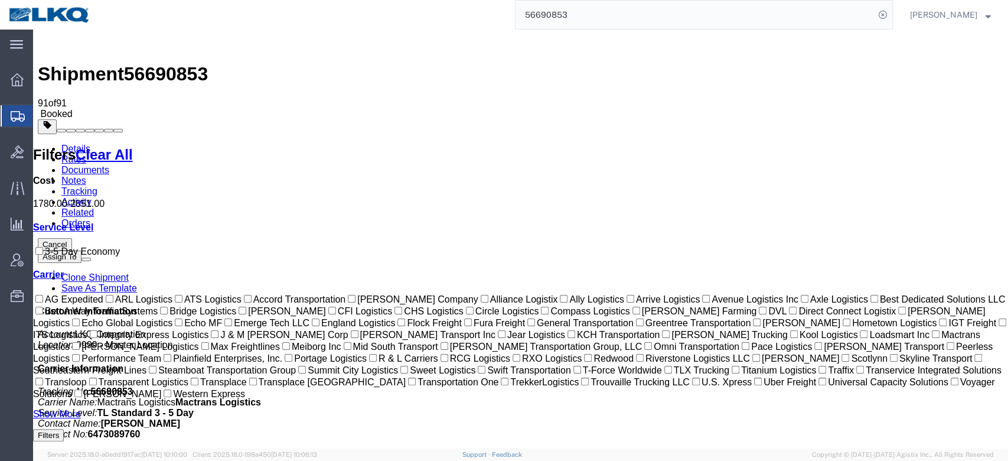
drag, startPoint x: 205, startPoint y: 72, endPoint x: 218, endPoint y: 75, distance: 13.3
click at [86, 175] on link "Notes" at bounding box center [73, 180] width 25 height 10
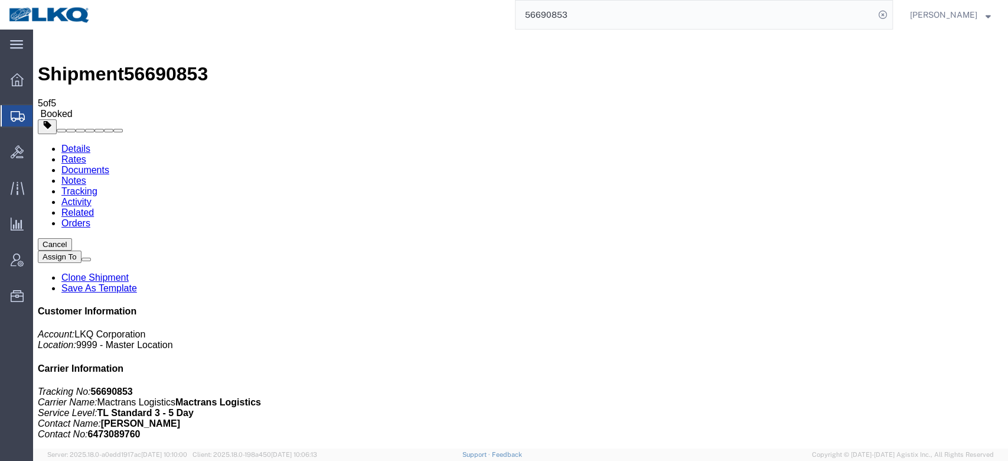
click at [92, 197] on link "Activity" at bounding box center [76, 202] width 30 height 10
click at [548, 15] on input "56690853" at bounding box center [695, 15] width 359 height 28
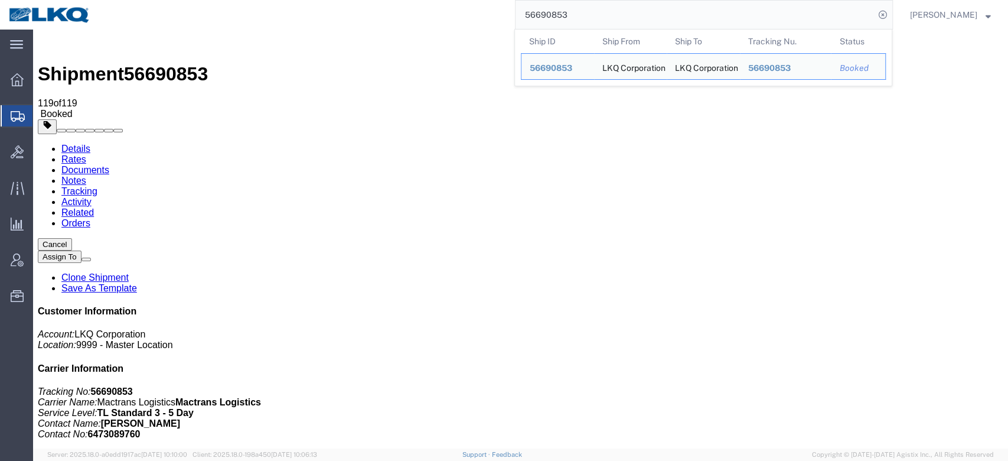
paste input "49681"
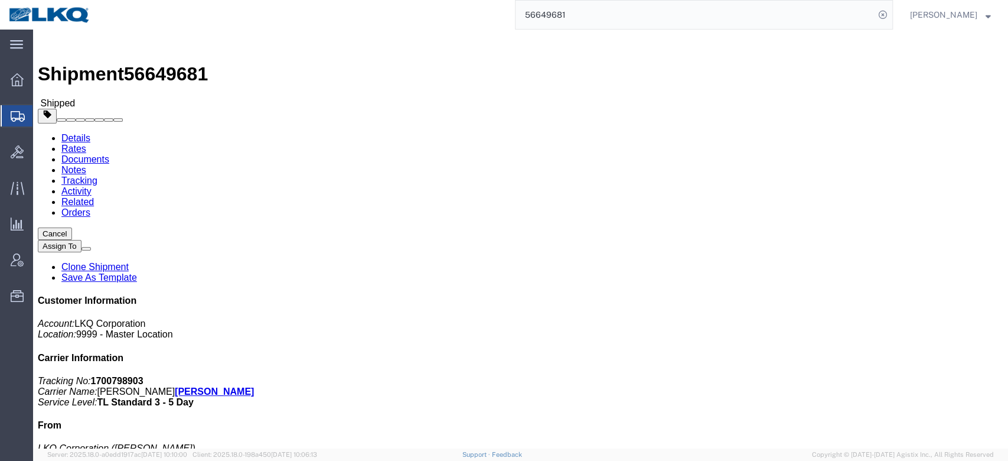
click link "Rates"
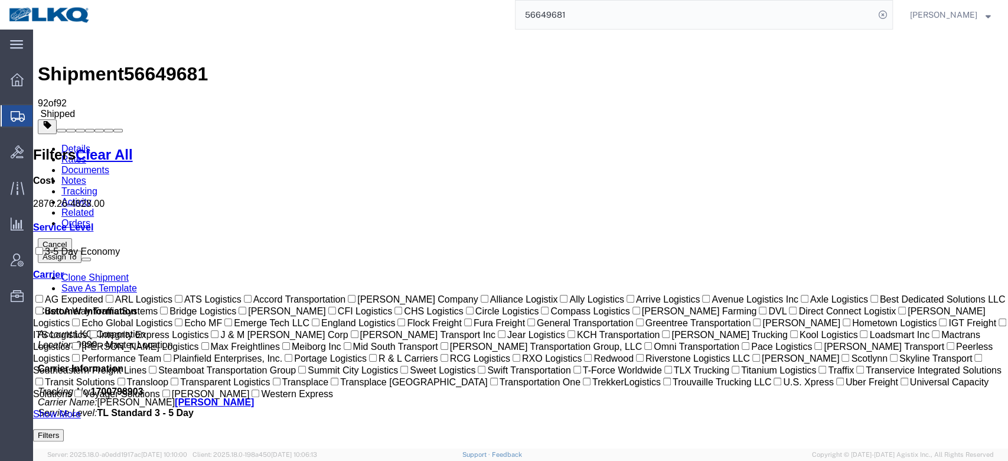
click at [92, 197] on link "Activity" at bounding box center [76, 202] width 30 height 10
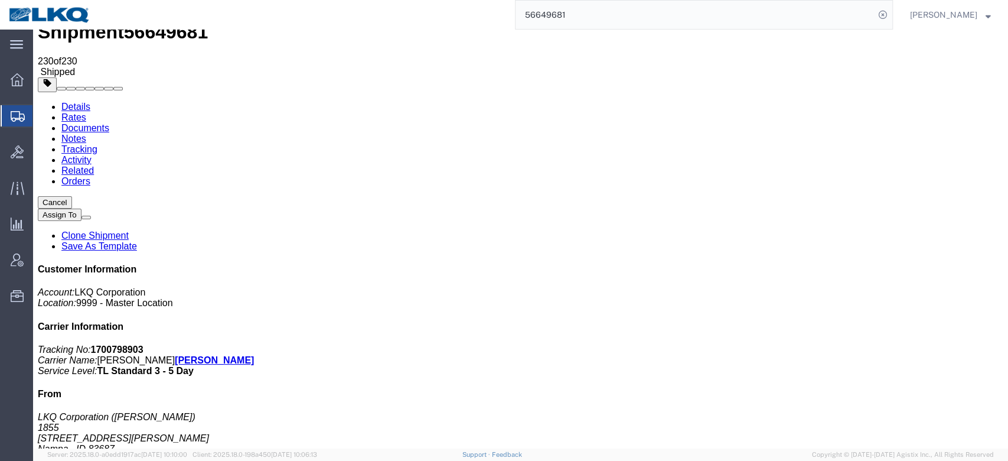
scroll to position [43, 0]
click at [591, 8] on input "56649681" at bounding box center [695, 15] width 359 height 28
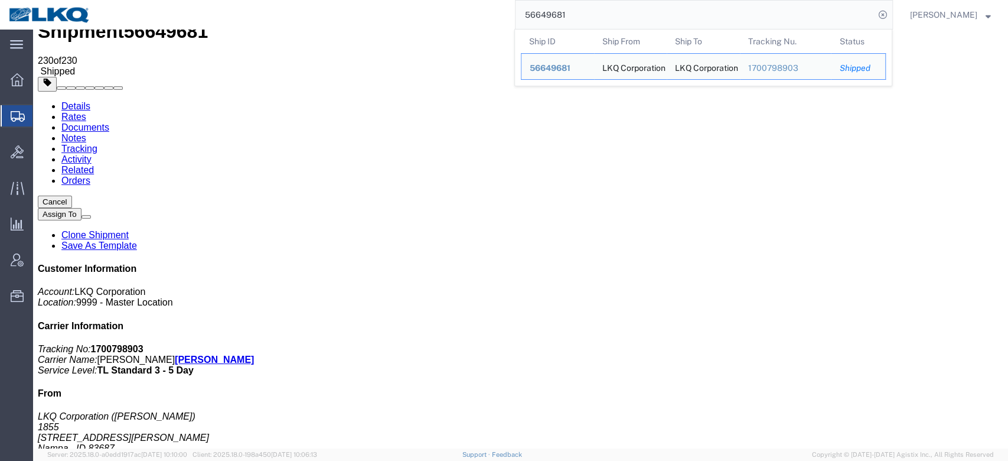
paste input "89960"
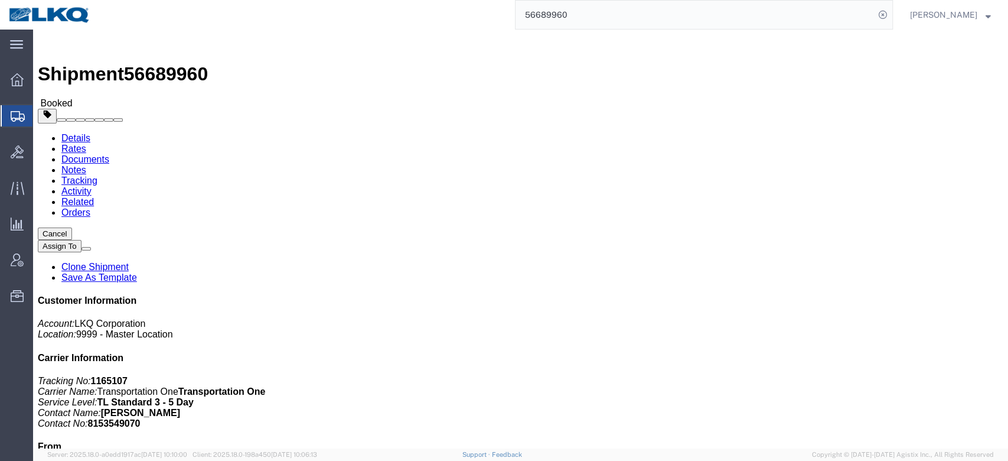
click link "Rates"
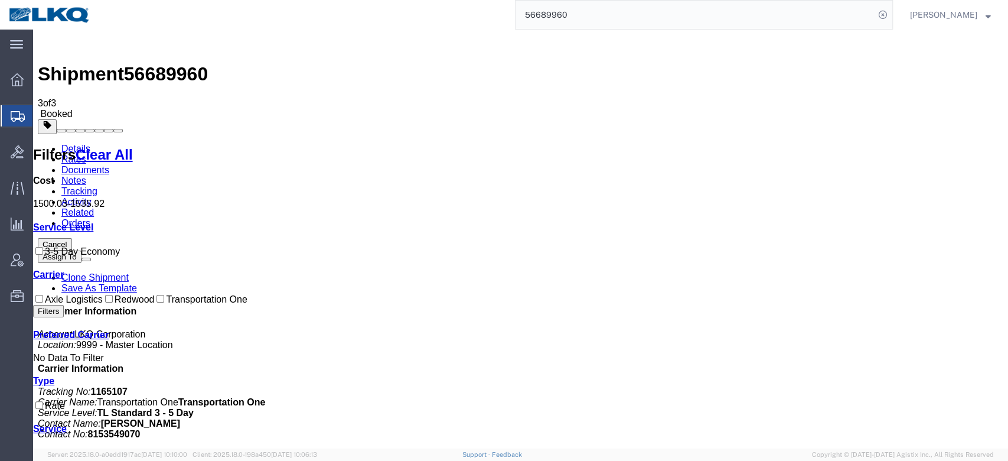
click at [585, 15] on input "56689960" at bounding box center [695, 15] width 359 height 28
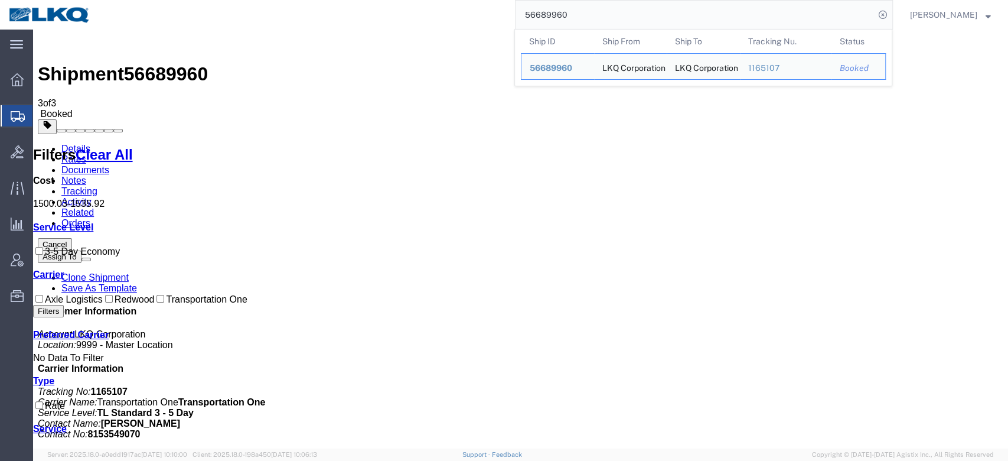
paste input "557002"
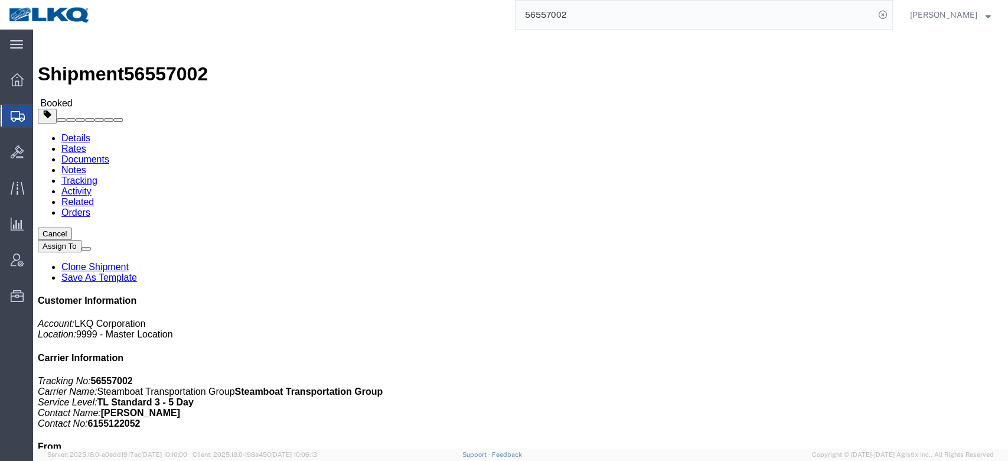
click link "Rates"
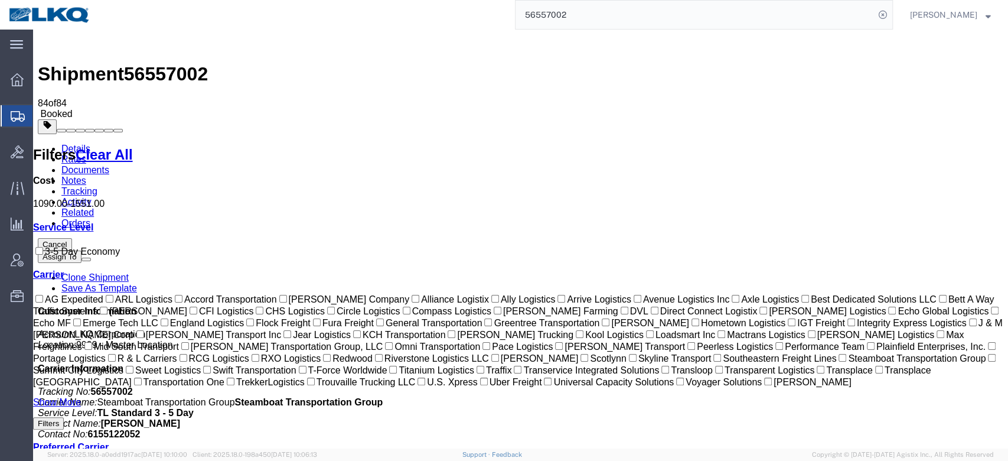
click at [86, 175] on link "Notes" at bounding box center [73, 180] width 25 height 10
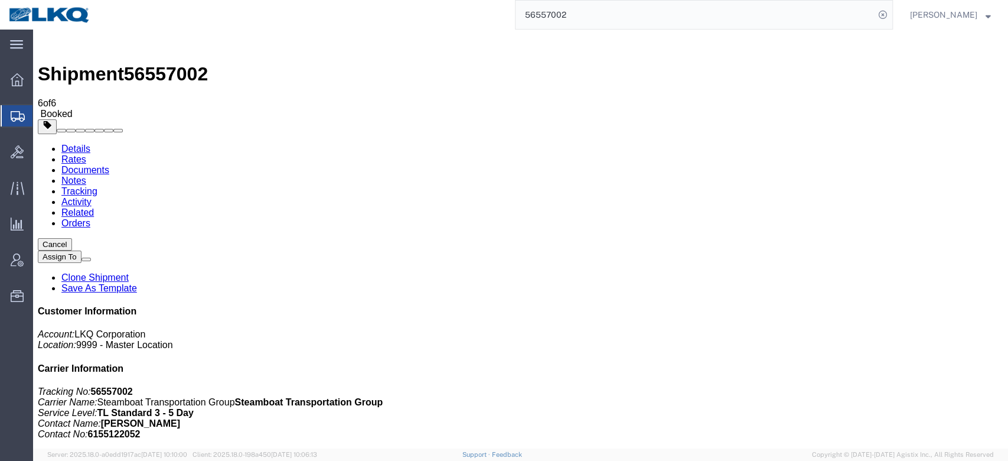
click at [581, 21] on input "56557002" at bounding box center [695, 15] width 359 height 28
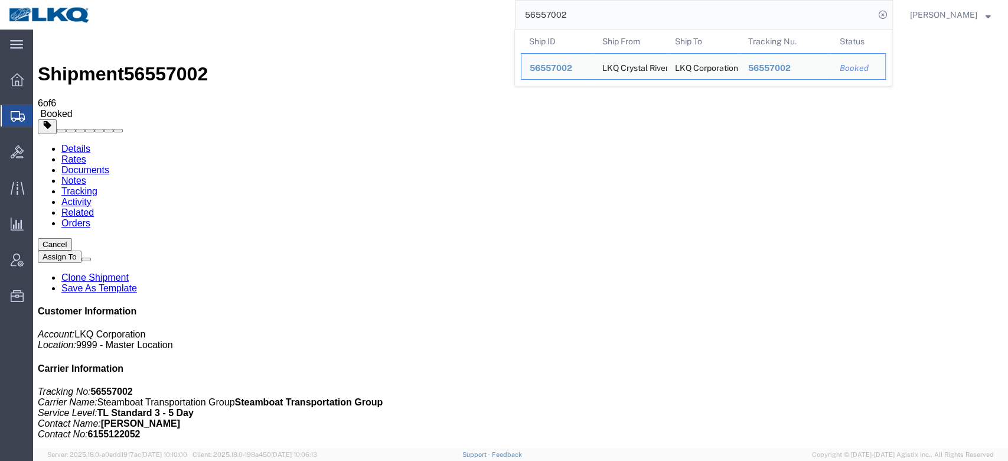
click at [581, 21] on input "56557002" at bounding box center [695, 15] width 359 height 28
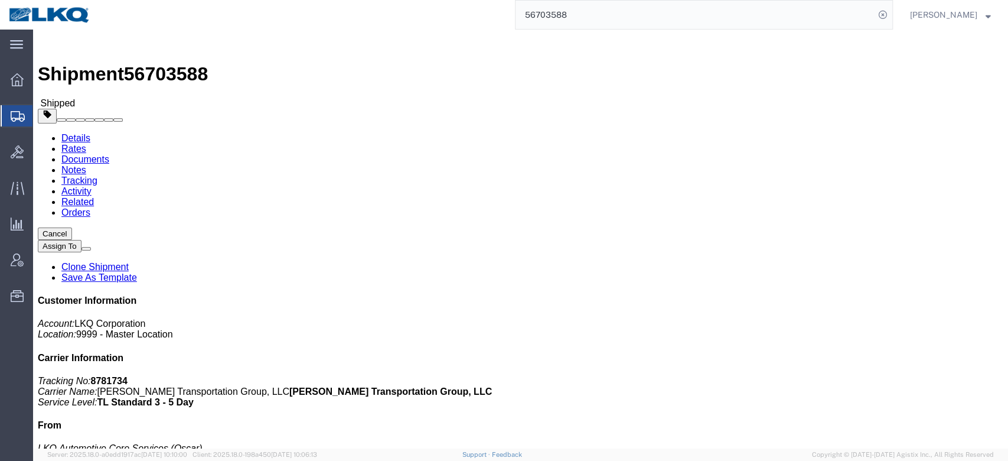
click link "Rates"
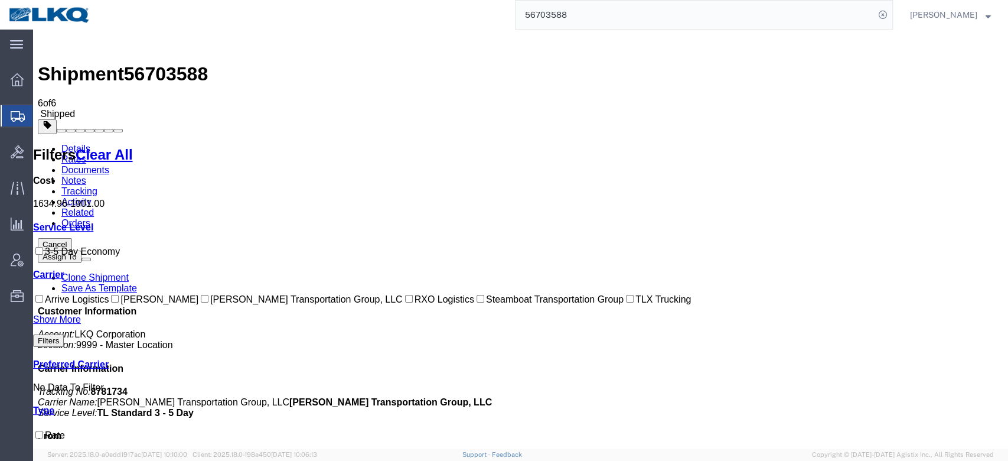
click at [92, 197] on link "Activity" at bounding box center [76, 202] width 30 height 10
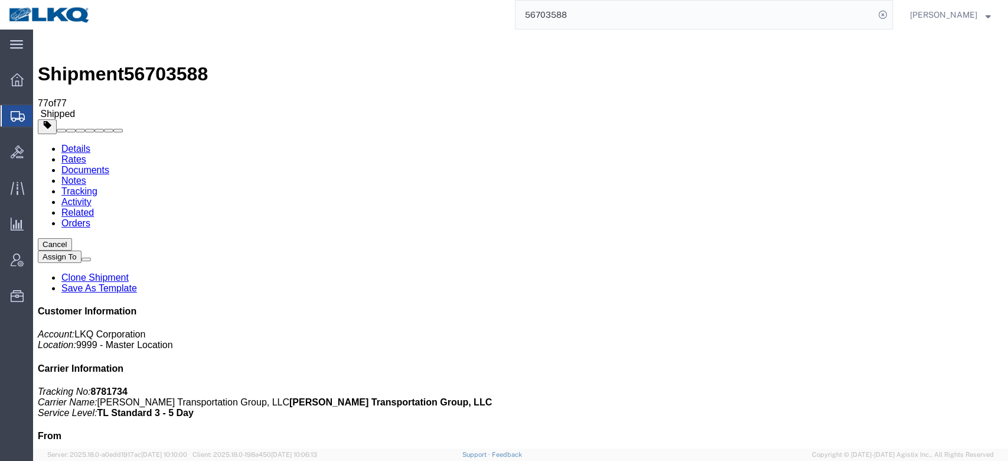
click at [578, 22] on input "56703588" at bounding box center [695, 15] width 359 height 28
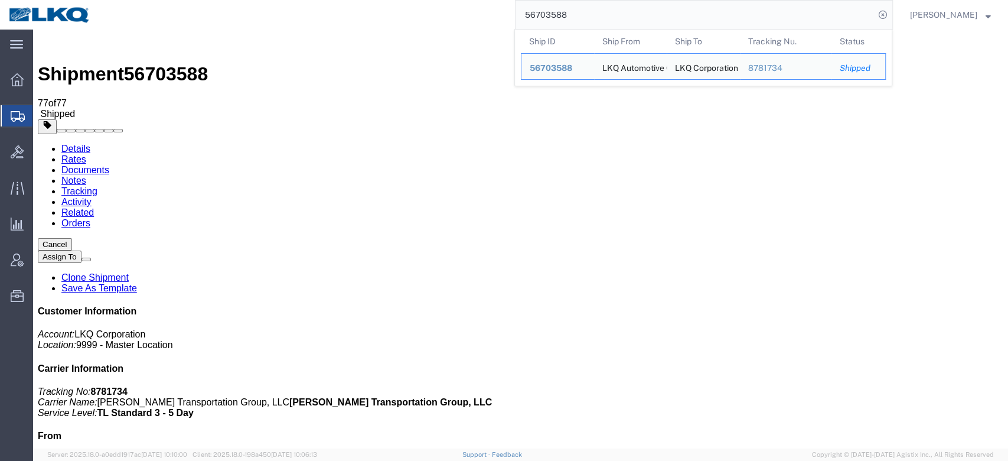
paste input "683964"
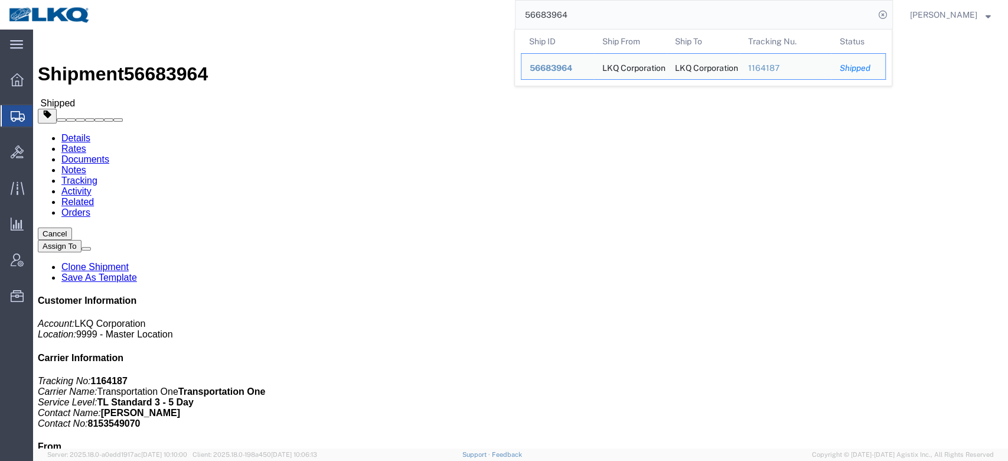
click link "Rates"
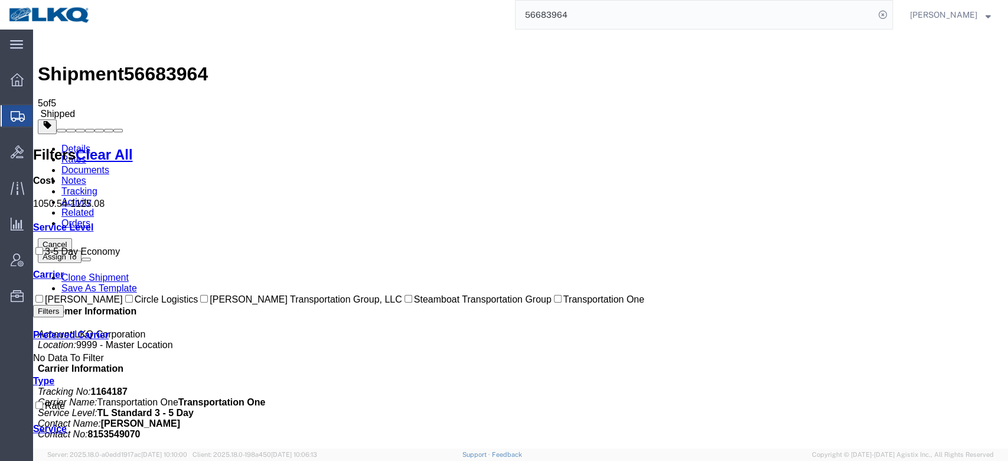
click at [591, 22] on input "56683964" at bounding box center [695, 15] width 359 height 28
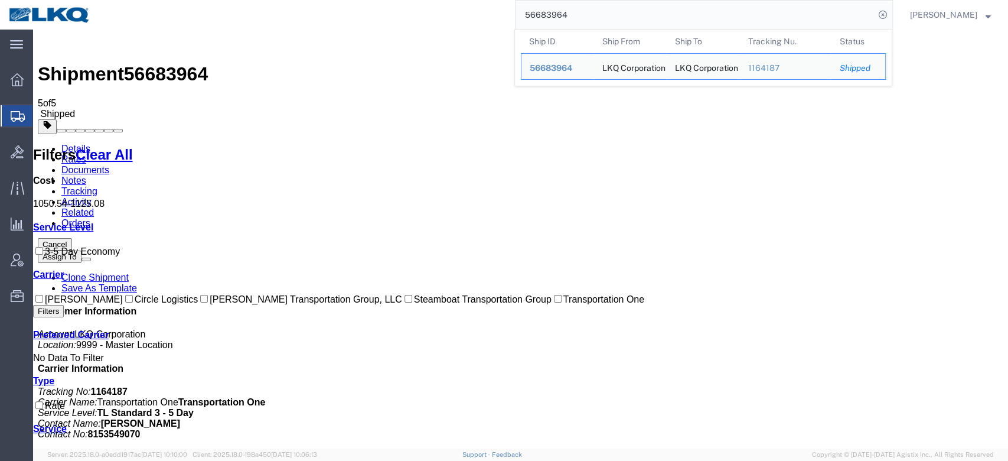
click at [591, 22] on input "56683964" at bounding box center [695, 15] width 359 height 28
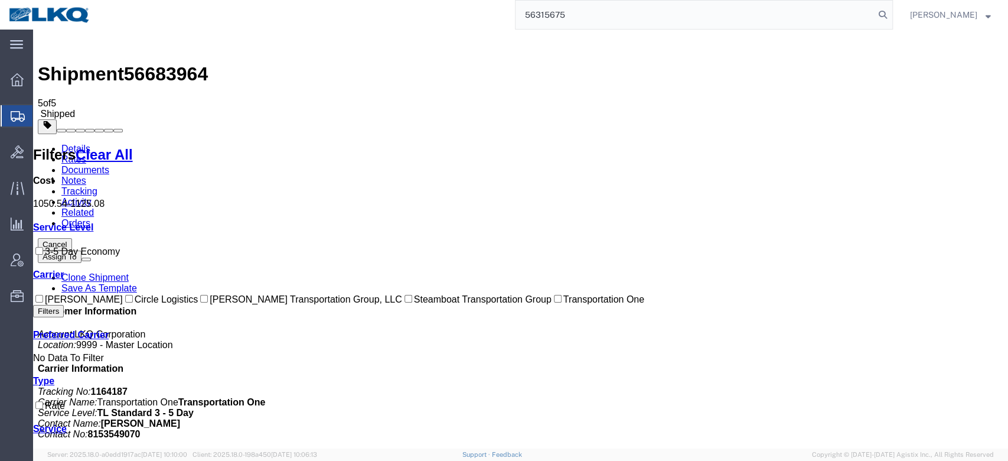
type input "56315675"
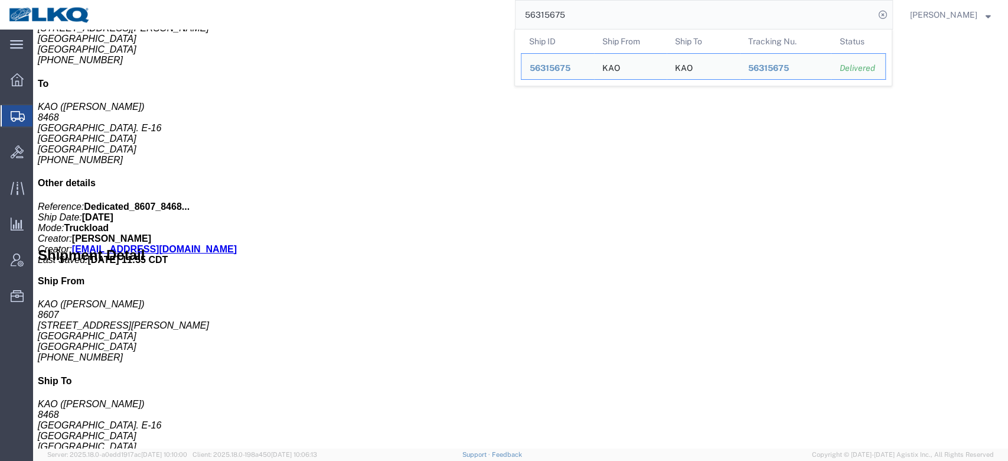
scroll to position [800, 0]
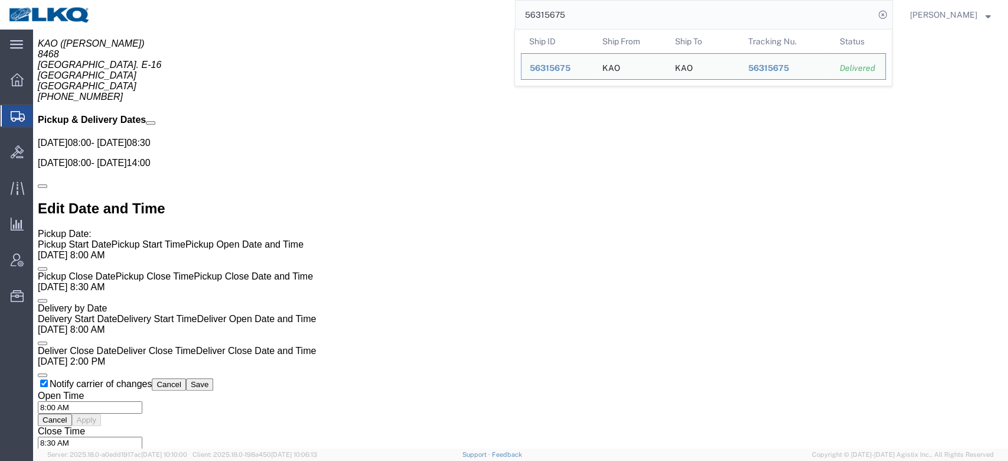
click at [656, 8] on input "56315675" at bounding box center [695, 15] width 359 height 28
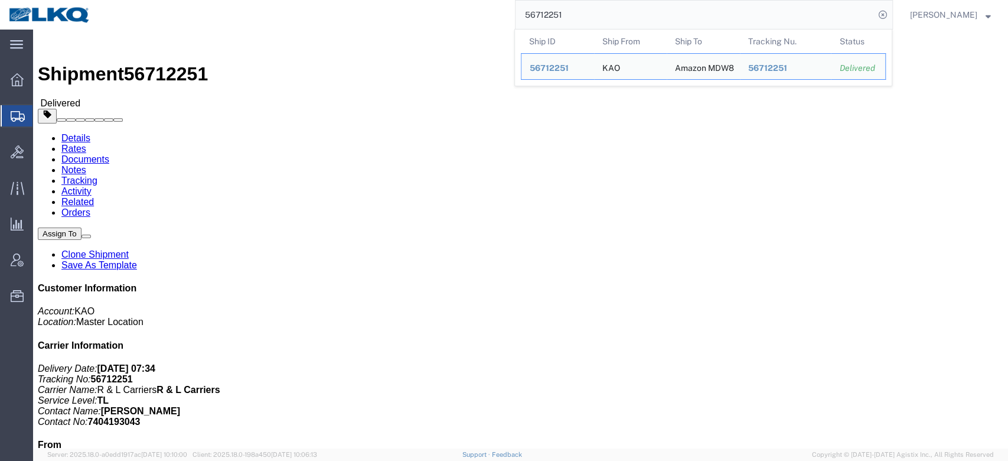
click at [590, 8] on input "56712251" at bounding box center [695, 15] width 359 height 28
paste input "684025"
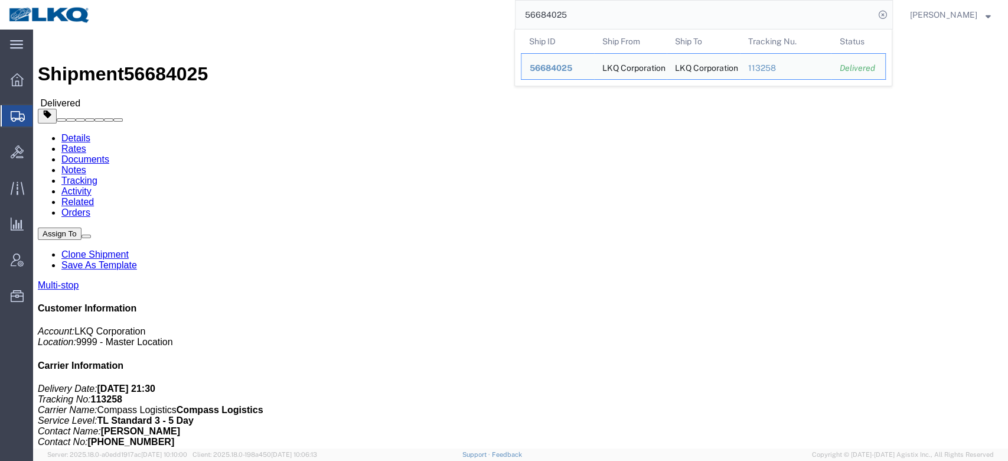
click at [643, 22] on input "56684025" at bounding box center [695, 15] width 359 height 28
paste input "703726"
click at [572, 8] on input "56703726" at bounding box center [695, 15] width 359 height 28
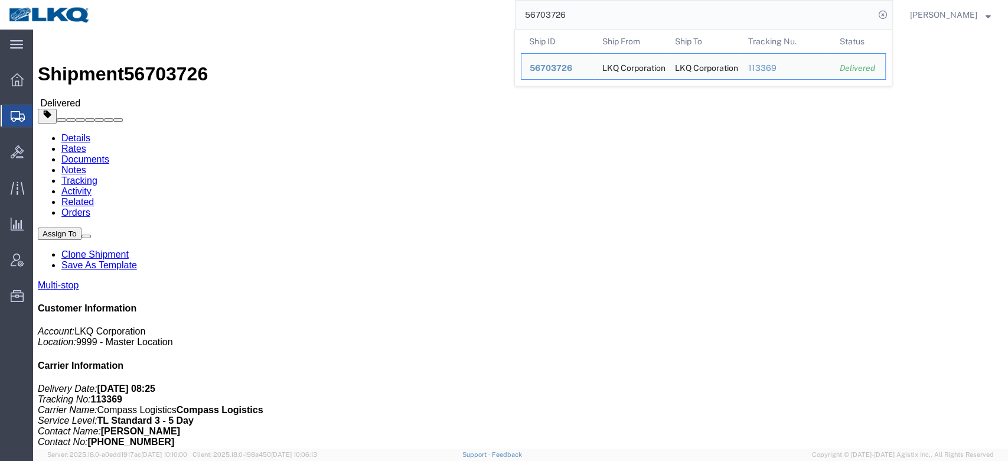
paste input "342148"
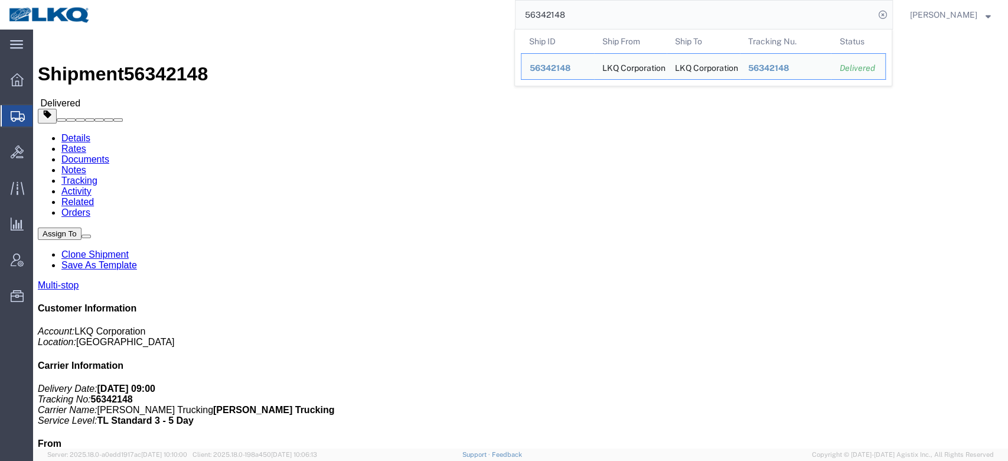
click at [600, 27] on input "56342148" at bounding box center [695, 15] width 359 height 28
paste input "684064"
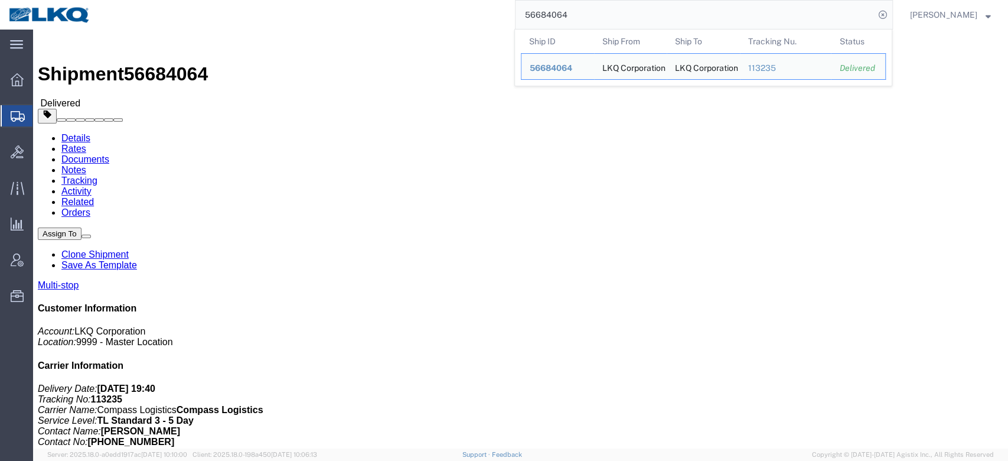
click at [571, 25] on input "56684064" at bounding box center [695, 15] width 359 height 28
paste input "701206"
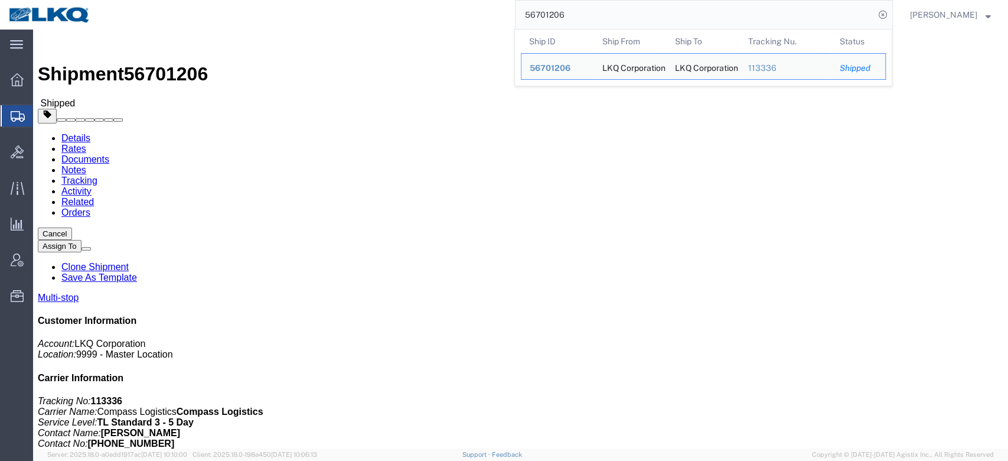
click at [597, 16] on input "56701206" at bounding box center [695, 15] width 359 height 28
paste input "690158"
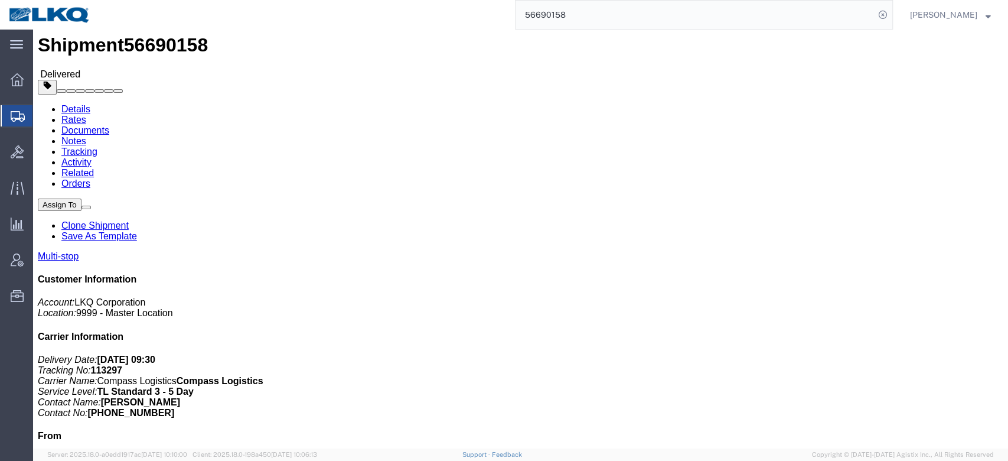
scroll to position [30, 0]
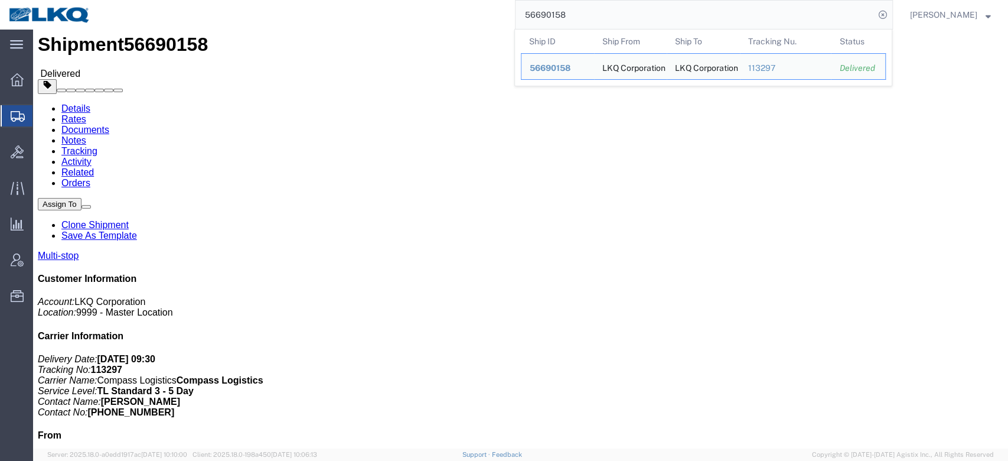
click at [655, 8] on input "56690158" at bounding box center [695, 15] width 359 height 28
paste input "315679"
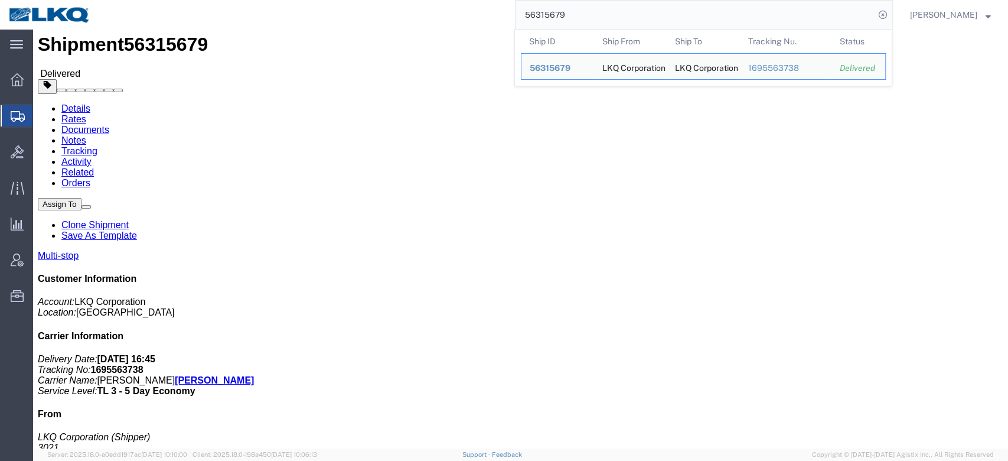
click at [696, 7] on input "56315679" at bounding box center [695, 15] width 359 height 28
paste input "59712"
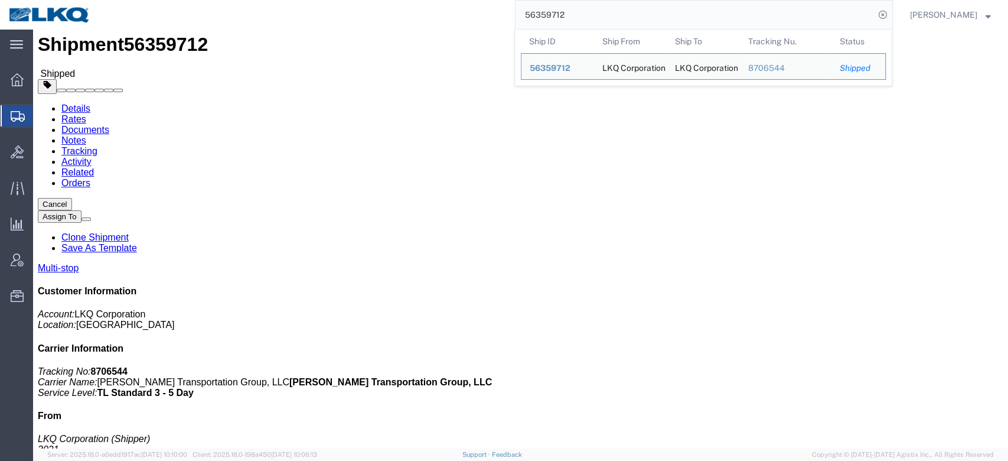
click at [641, 27] on input "56359712" at bounding box center [695, 15] width 359 height 28
paste input "684794"
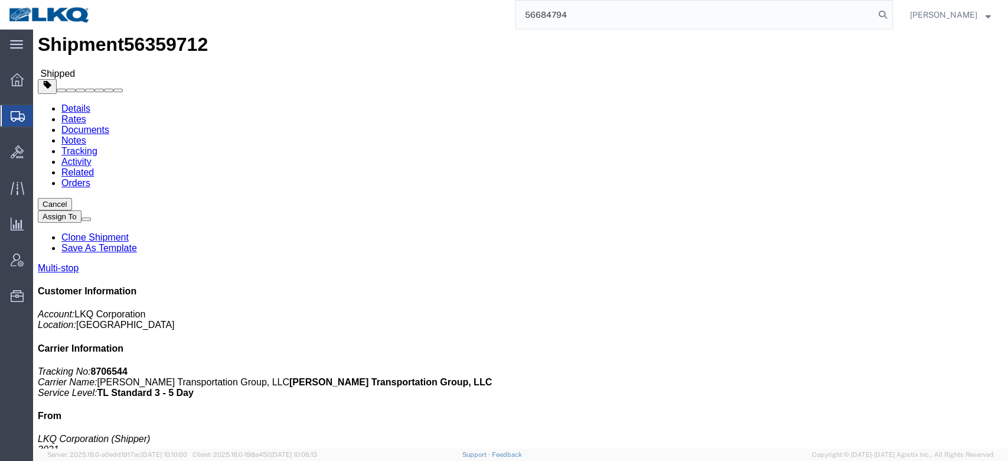
type input "56684794"
